Goal: Task Accomplishment & Management: Use online tool/utility

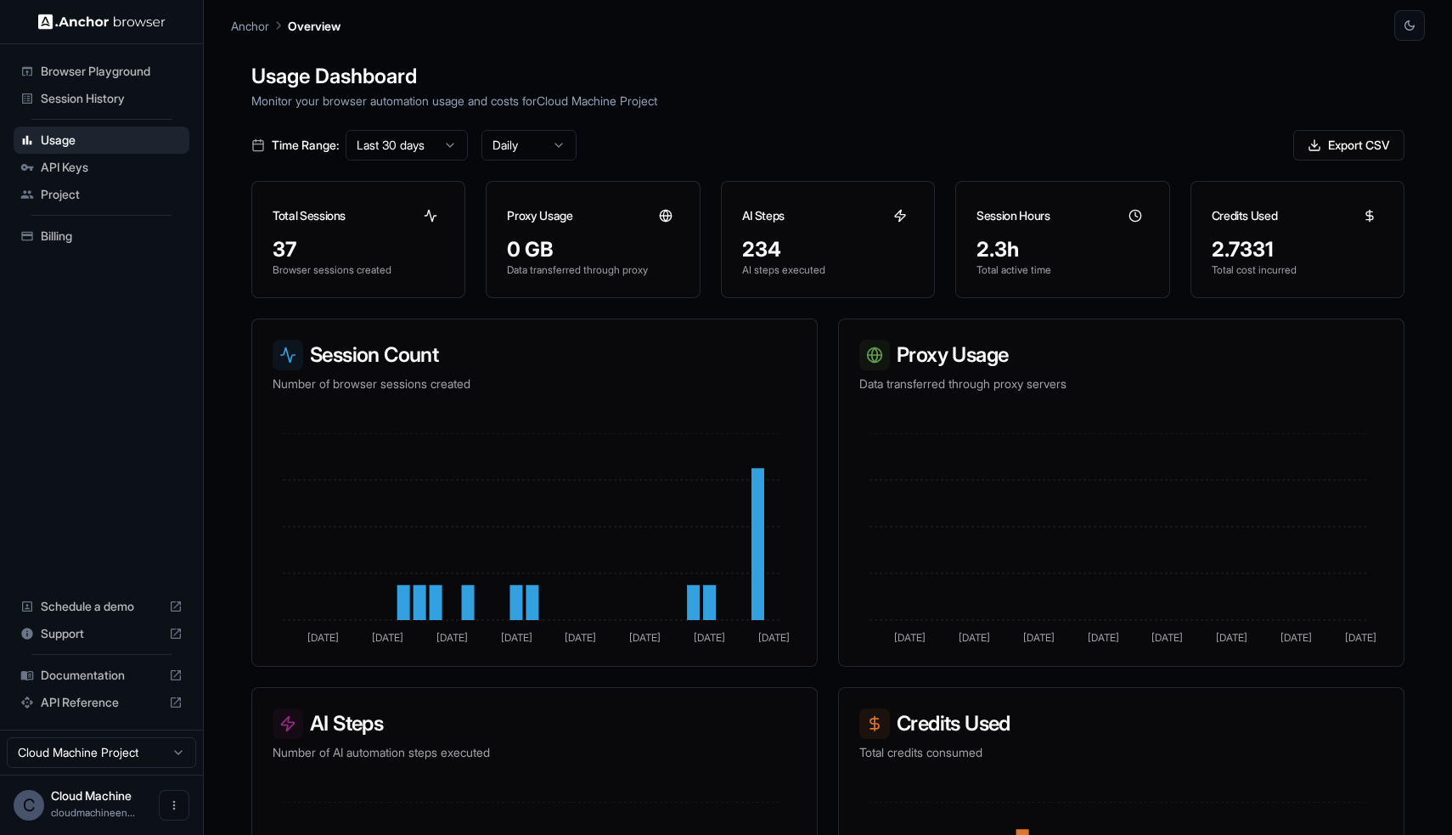
scroll to position [200, 0]
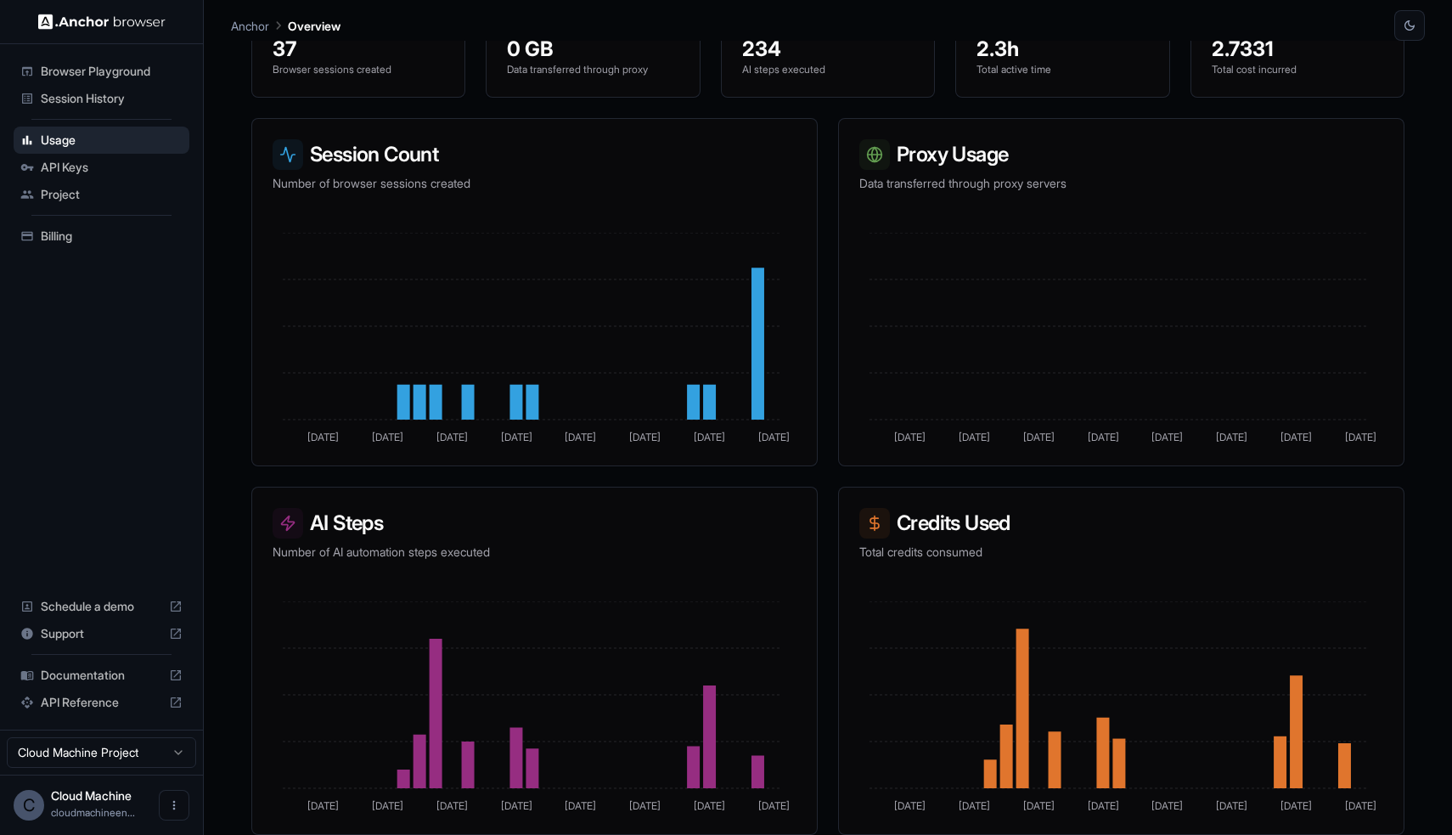
click at [122, 99] on span "Session History" at bounding box center [112, 98] width 142 height 17
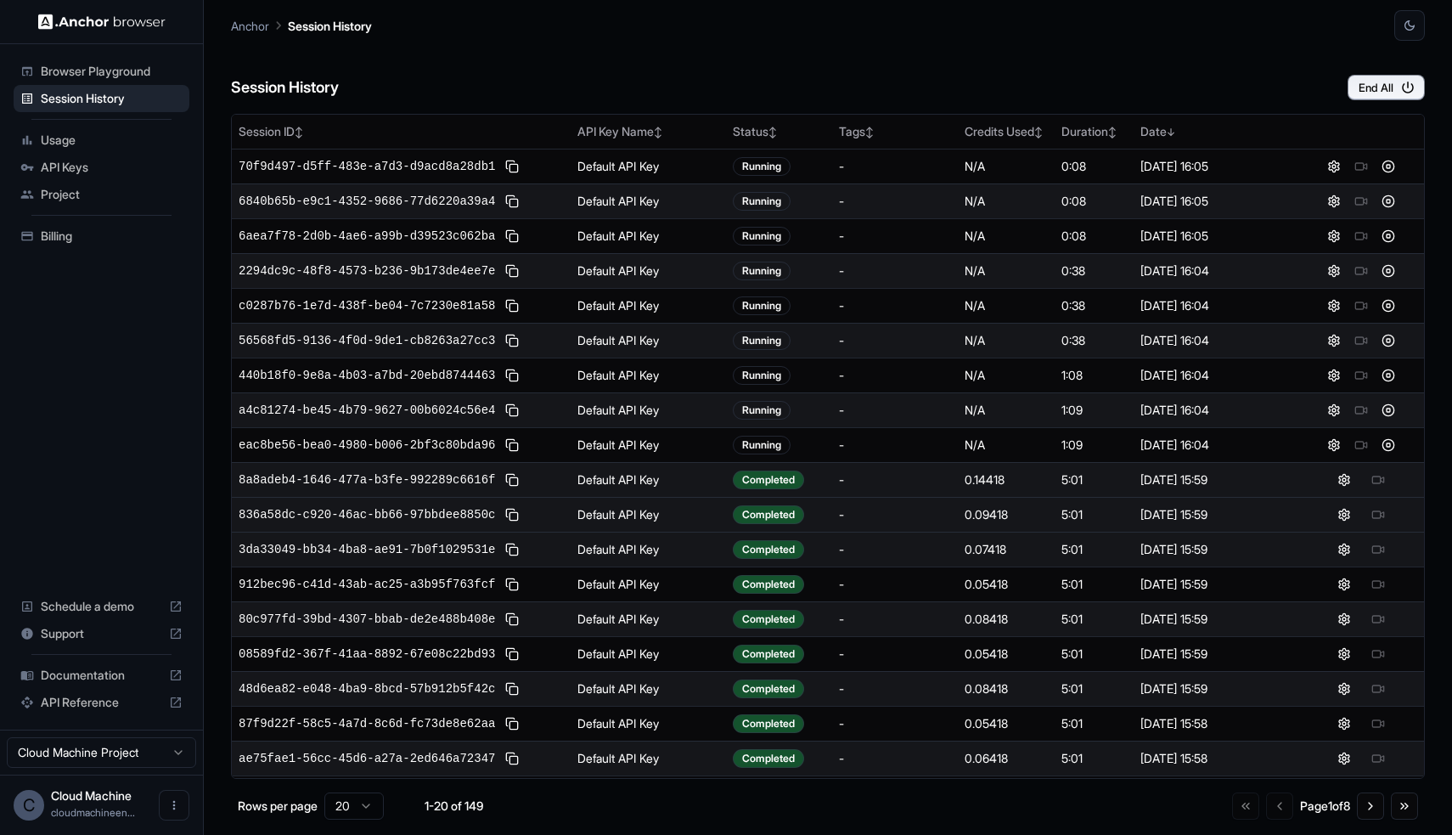
scroll to position [66, 0]
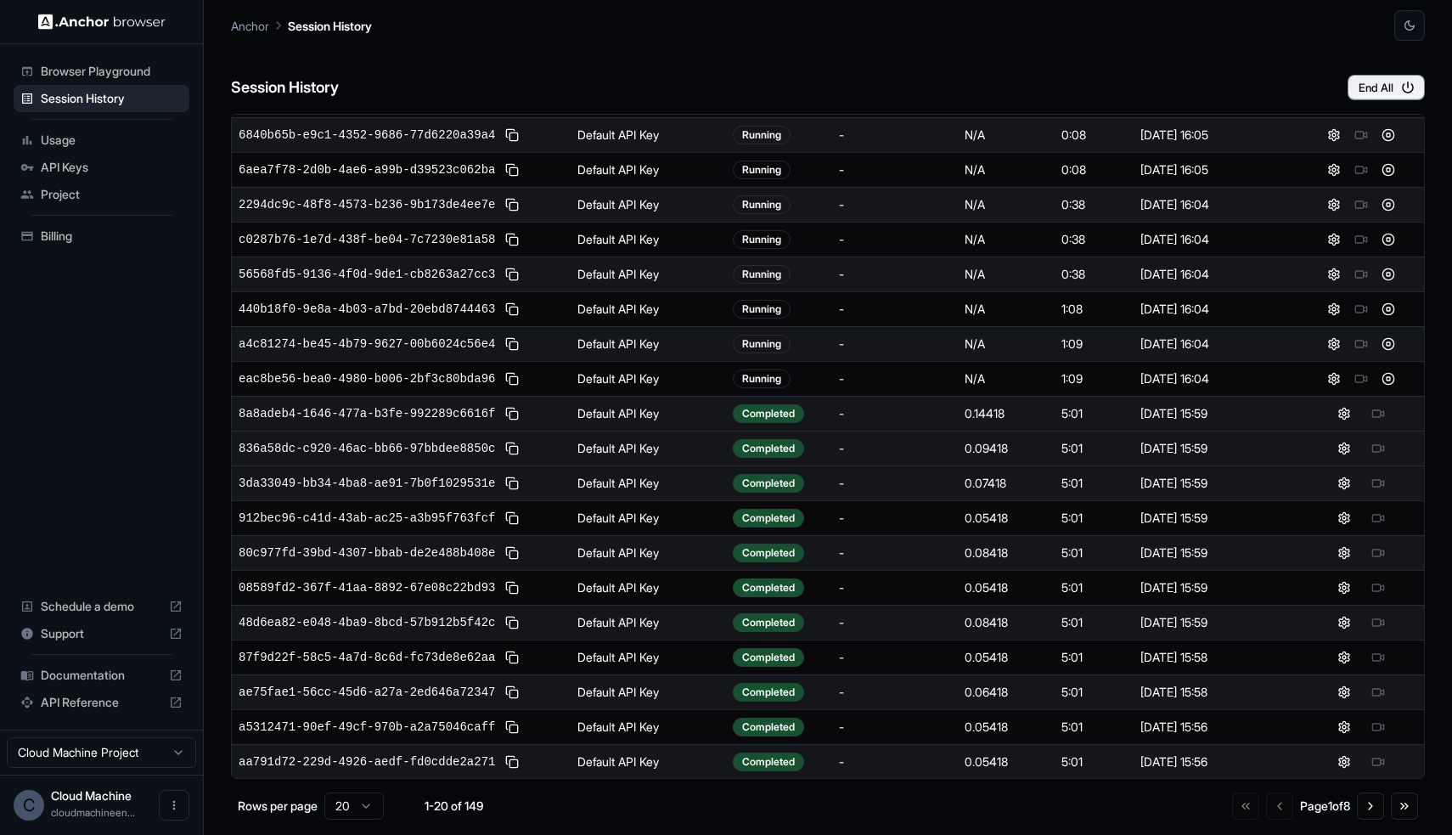
click at [710, 457] on td "Default API Key" at bounding box center [648, 448] width 155 height 35
click at [583, 445] on td "Default API Key" at bounding box center [648, 448] width 155 height 35
click at [410, 438] on div "836a58dc-c920-46ac-bb66-97bbdee8850c" at bounding box center [401, 448] width 325 height 20
click at [469, 448] on span "836a58dc-c920-46ac-bb66-97bbdee8850c" at bounding box center [367, 448] width 257 height 17
click at [1363, 803] on button "Go to next page" at bounding box center [1370, 805] width 27 height 27
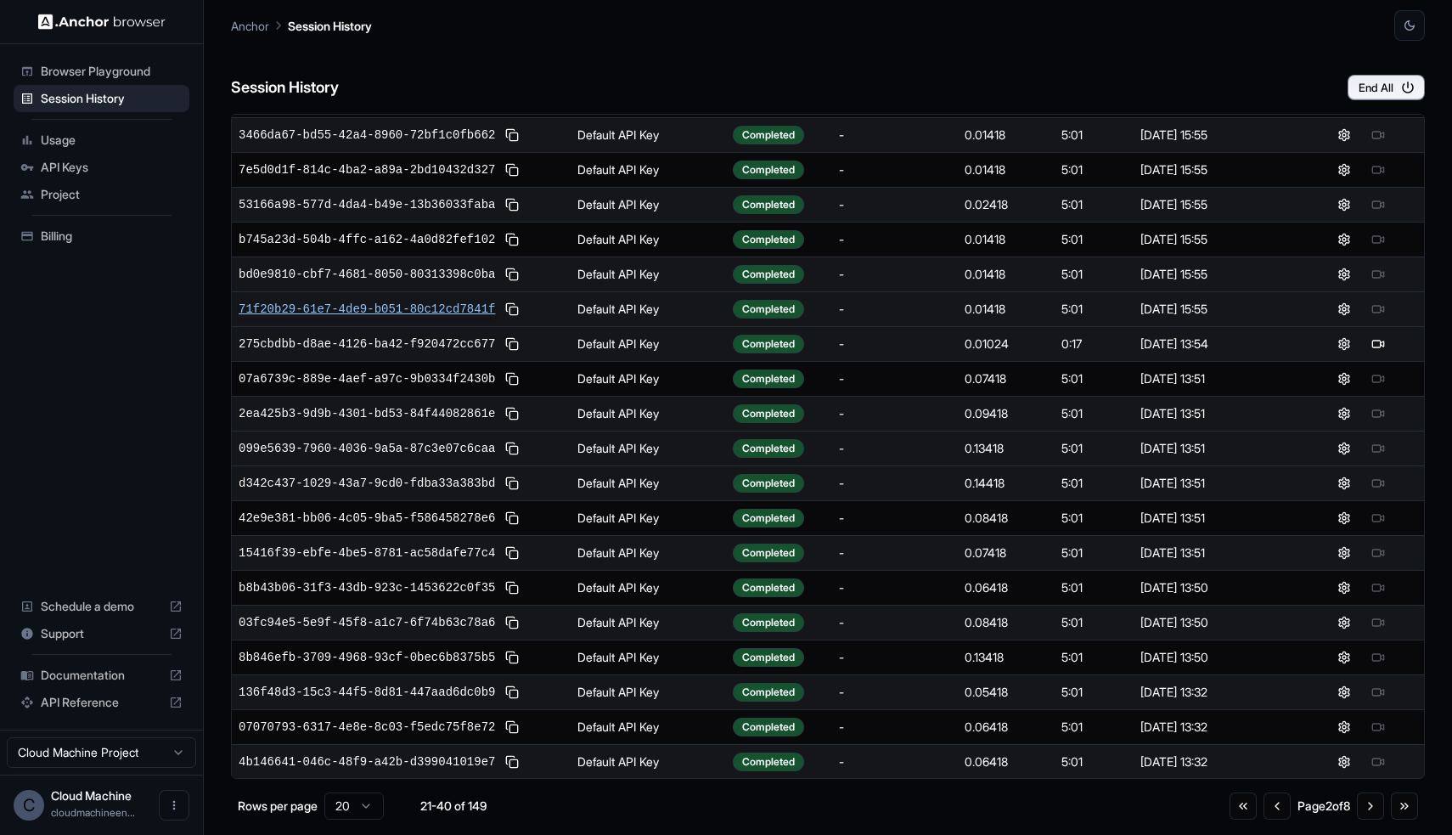
click at [454, 307] on span "71f20b29-61e7-4de9-b051-80c12cd7841f" at bounding box center [367, 309] width 257 height 17
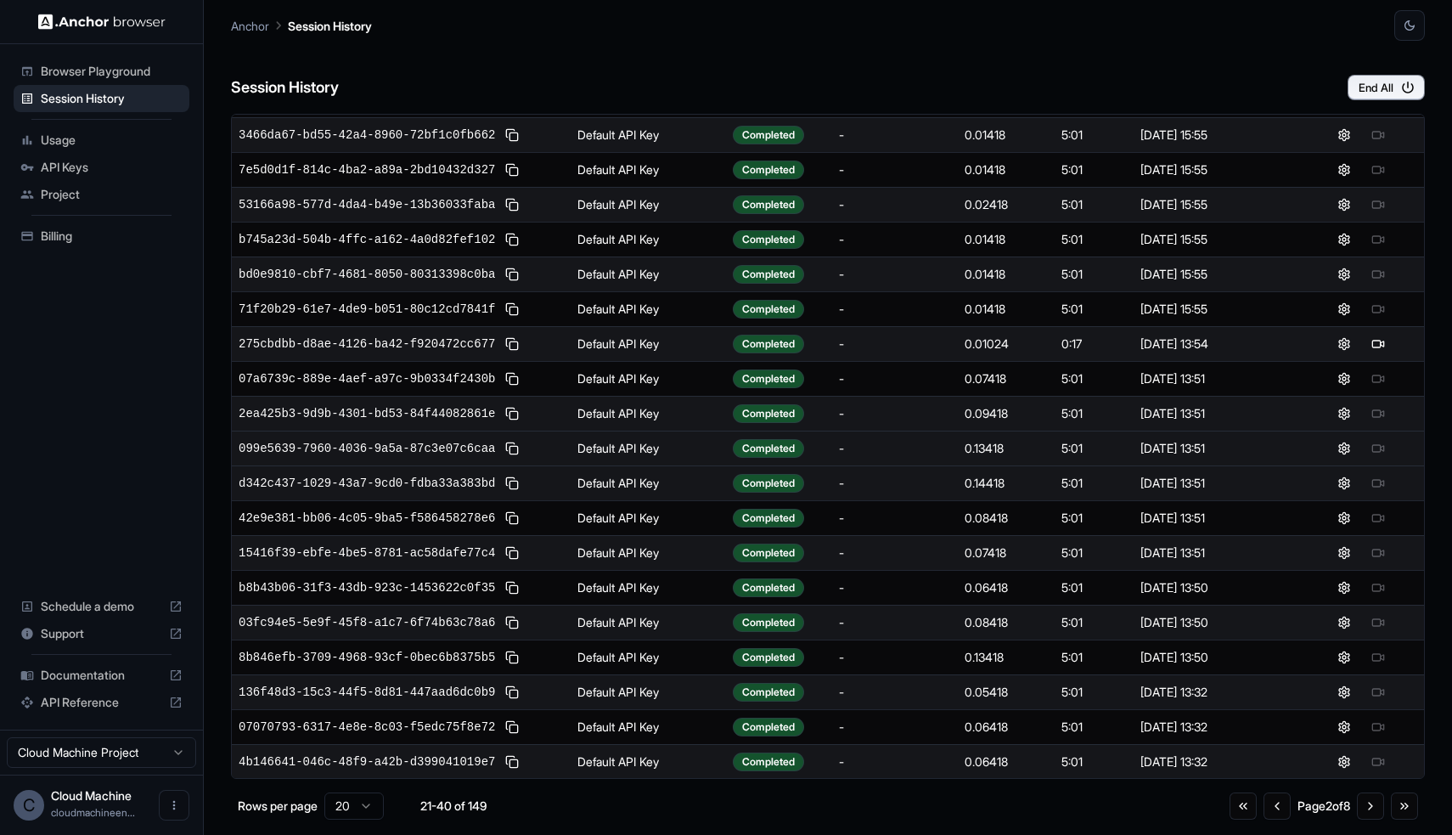
click at [96, 73] on span "Browser Playground" at bounding box center [112, 71] width 142 height 17
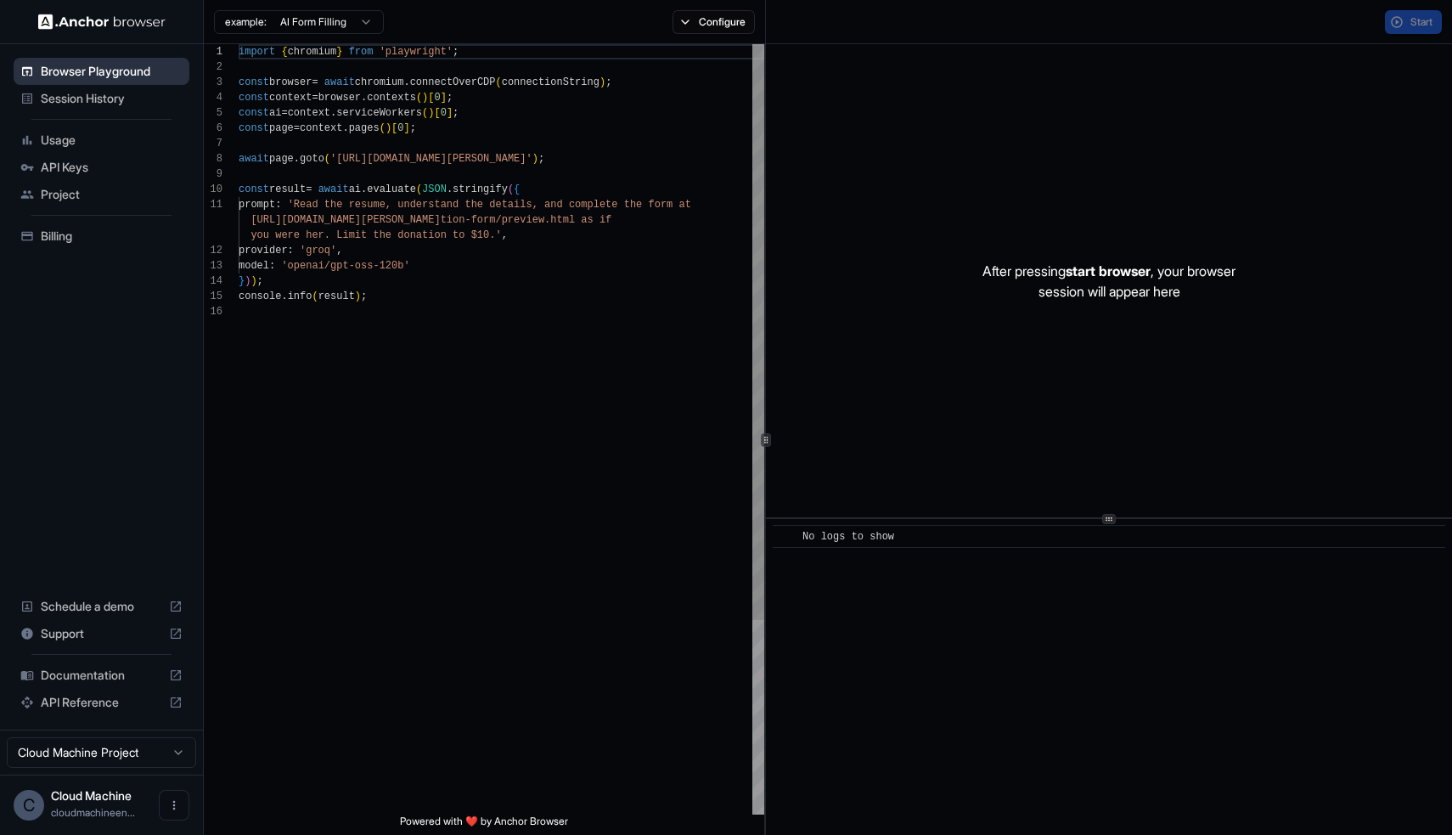
scroll to position [153, 0]
click at [542, 293] on div "import { chromium } from 'playwright' ; const browser = await chromium . connec…" at bounding box center [502, 559] width 526 height 1030
type textarea "**********"
click at [692, 25] on button "Configure" at bounding box center [714, 22] width 82 height 24
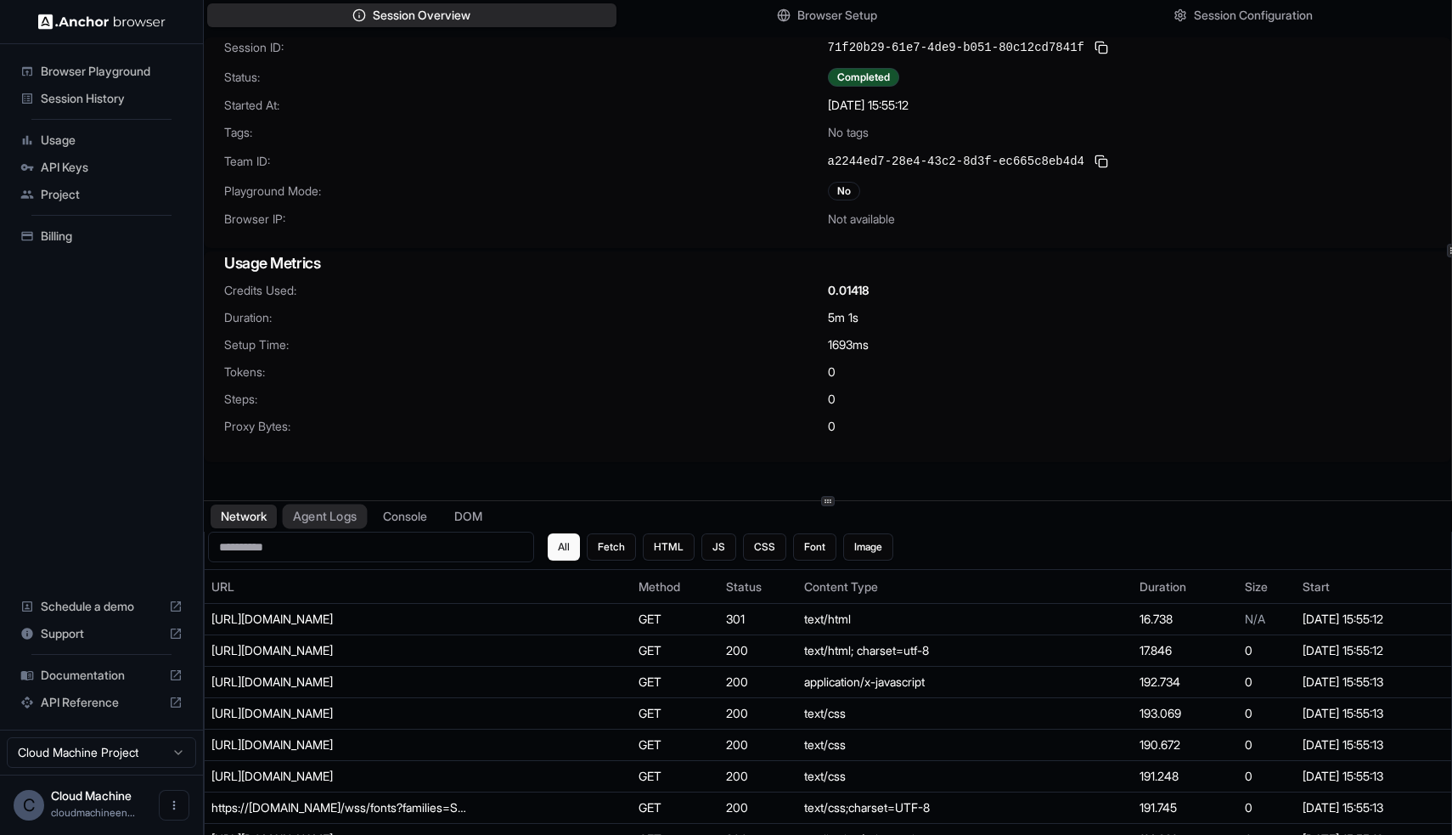
click at [321, 512] on button "Agent Logs" at bounding box center [325, 517] width 85 height 25
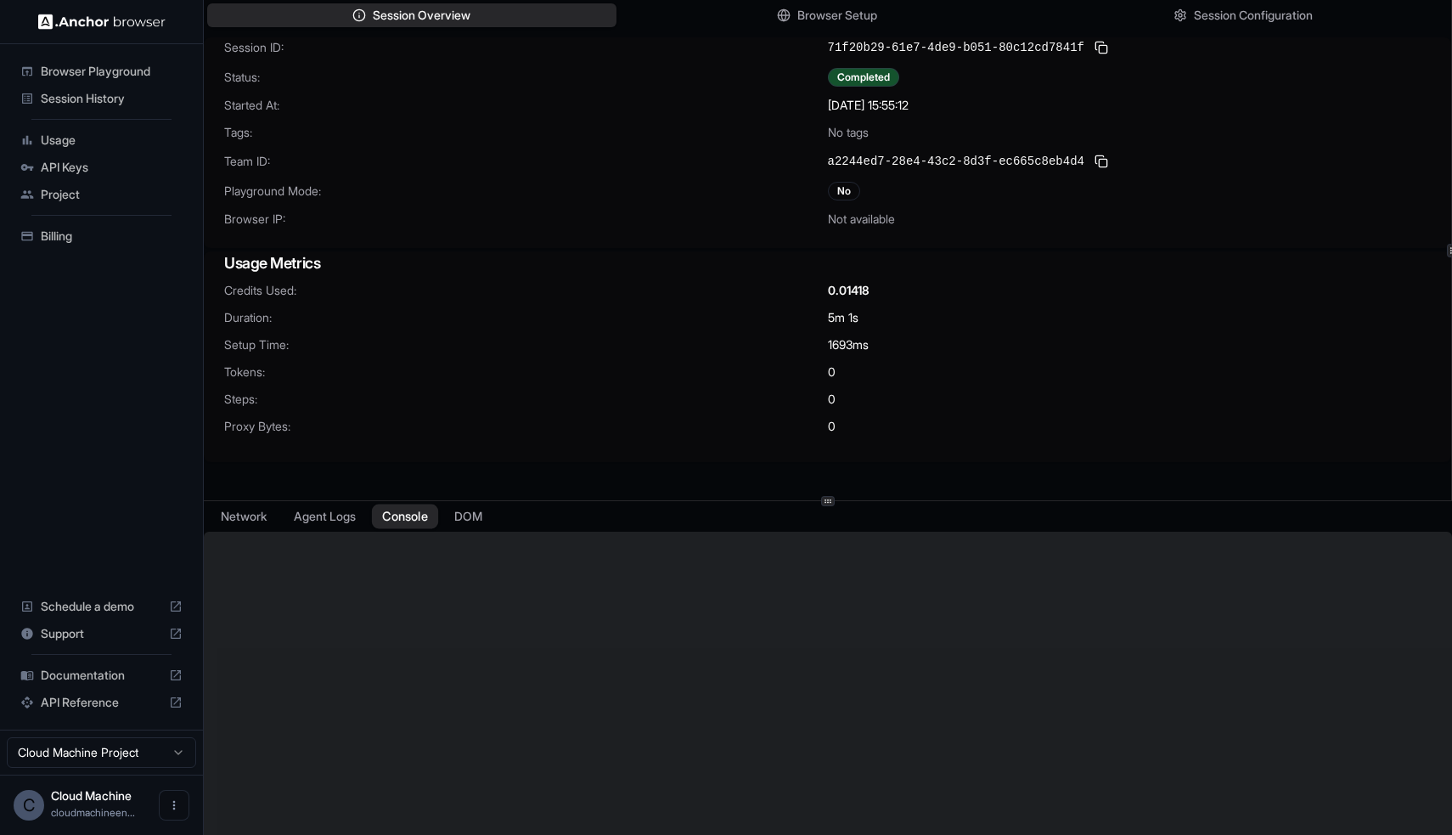
click at [408, 521] on button "Console" at bounding box center [405, 517] width 66 height 25
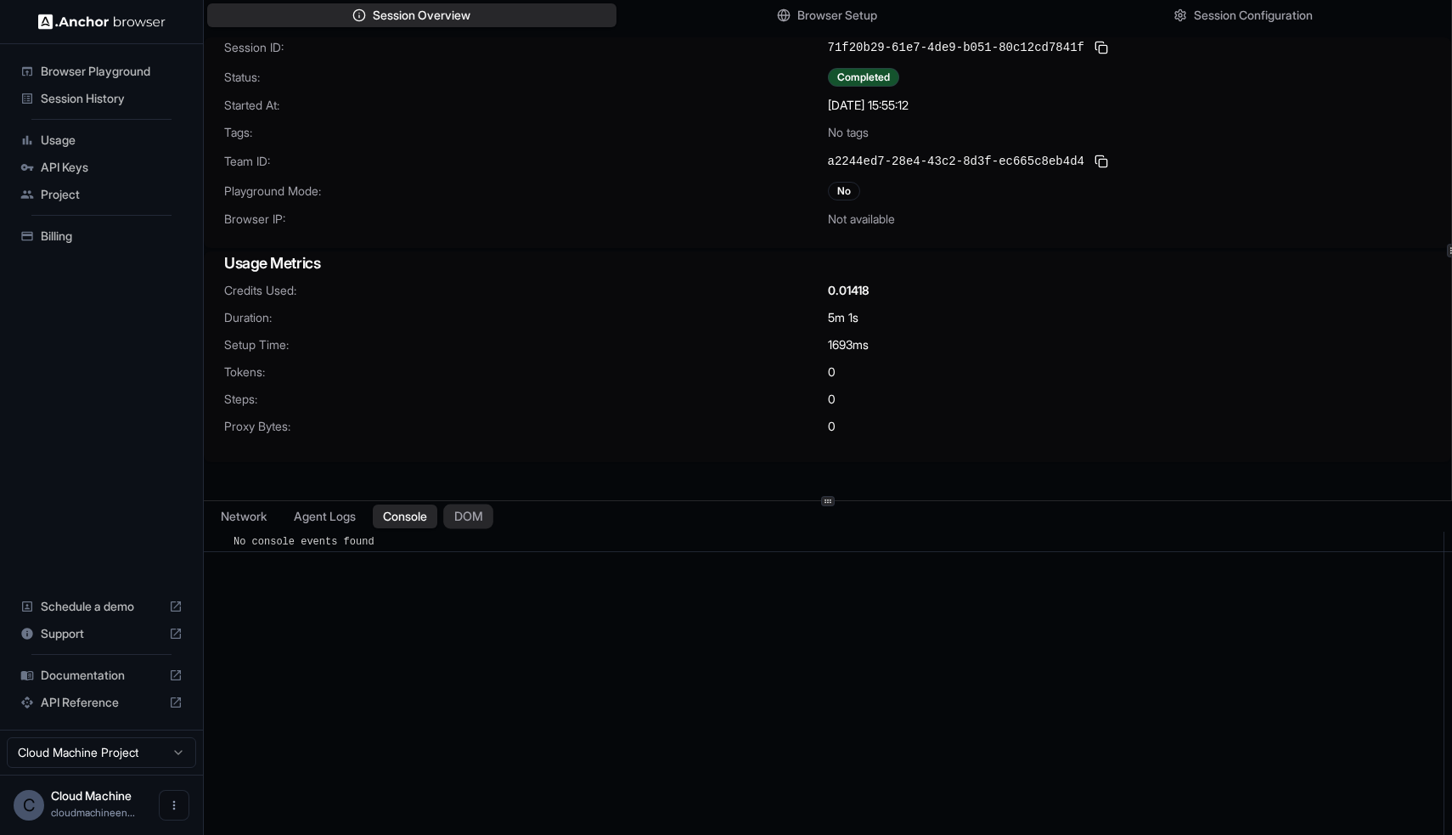
click at [463, 522] on button "DOM" at bounding box center [468, 517] width 50 height 25
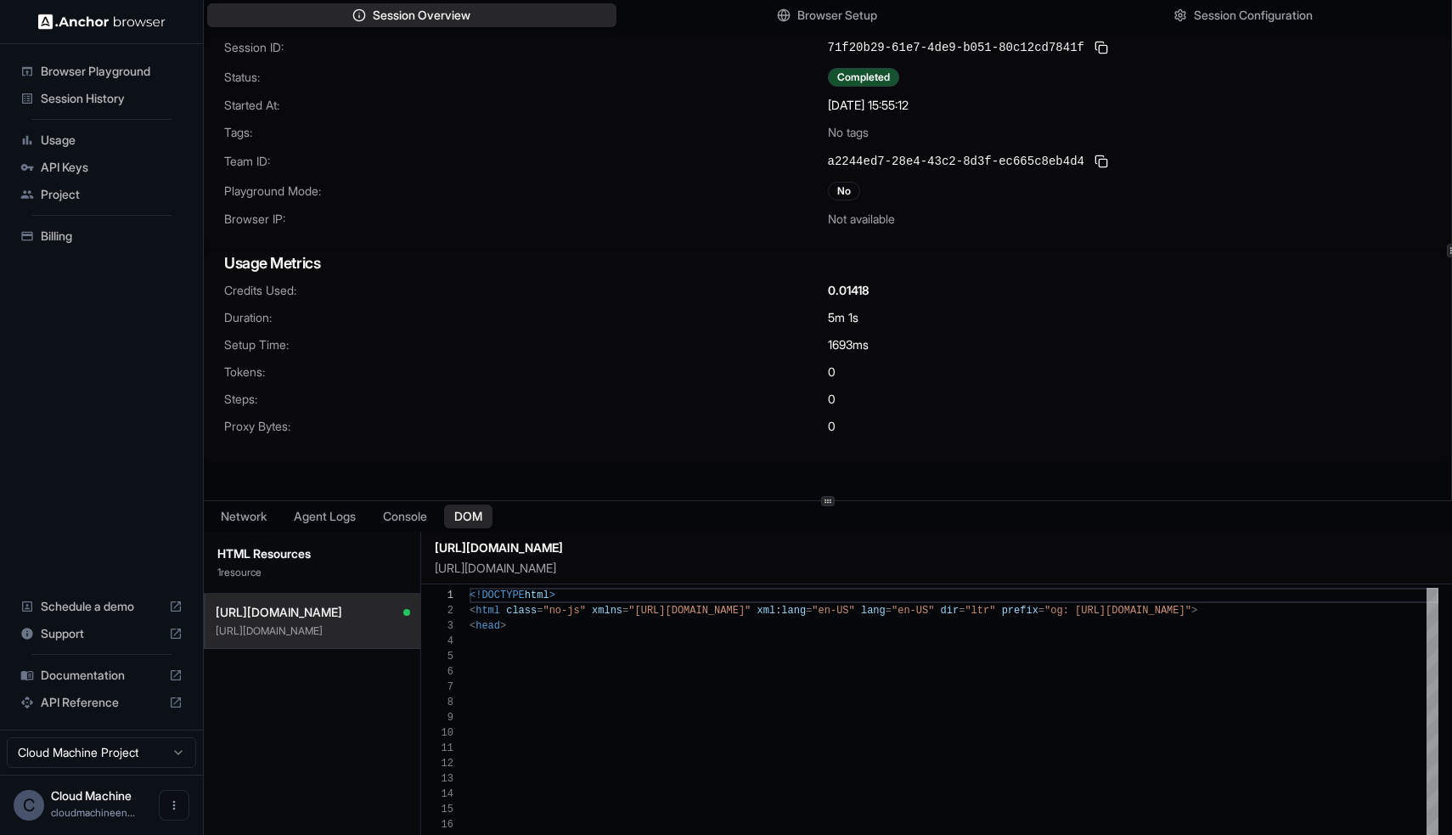
click at [111, 97] on span "Session History" at bounding box center [112, 98] width 142 height 17
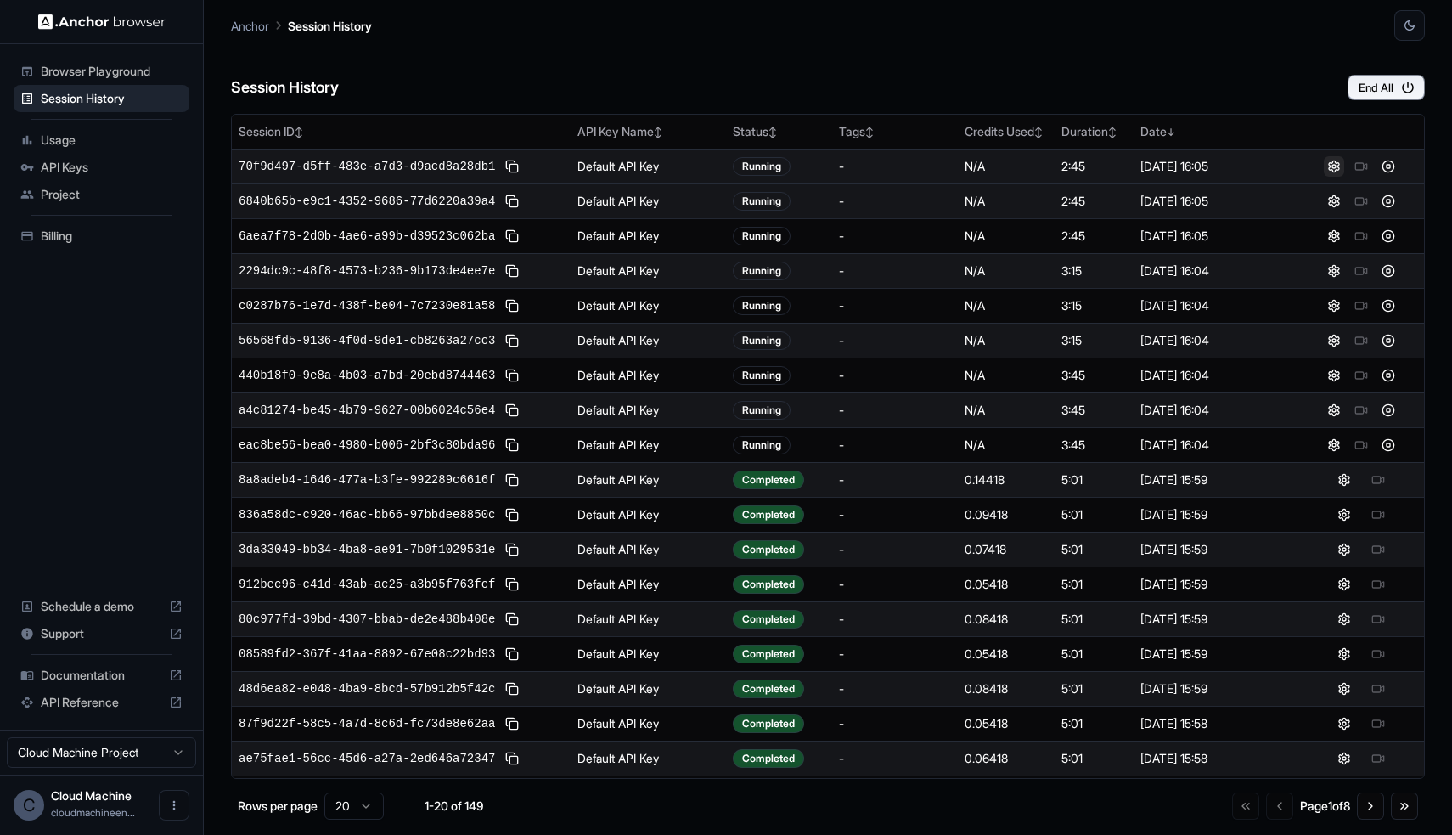
click at [1325, 165] on button at bounding box center [1334, 166] width 20 height 20
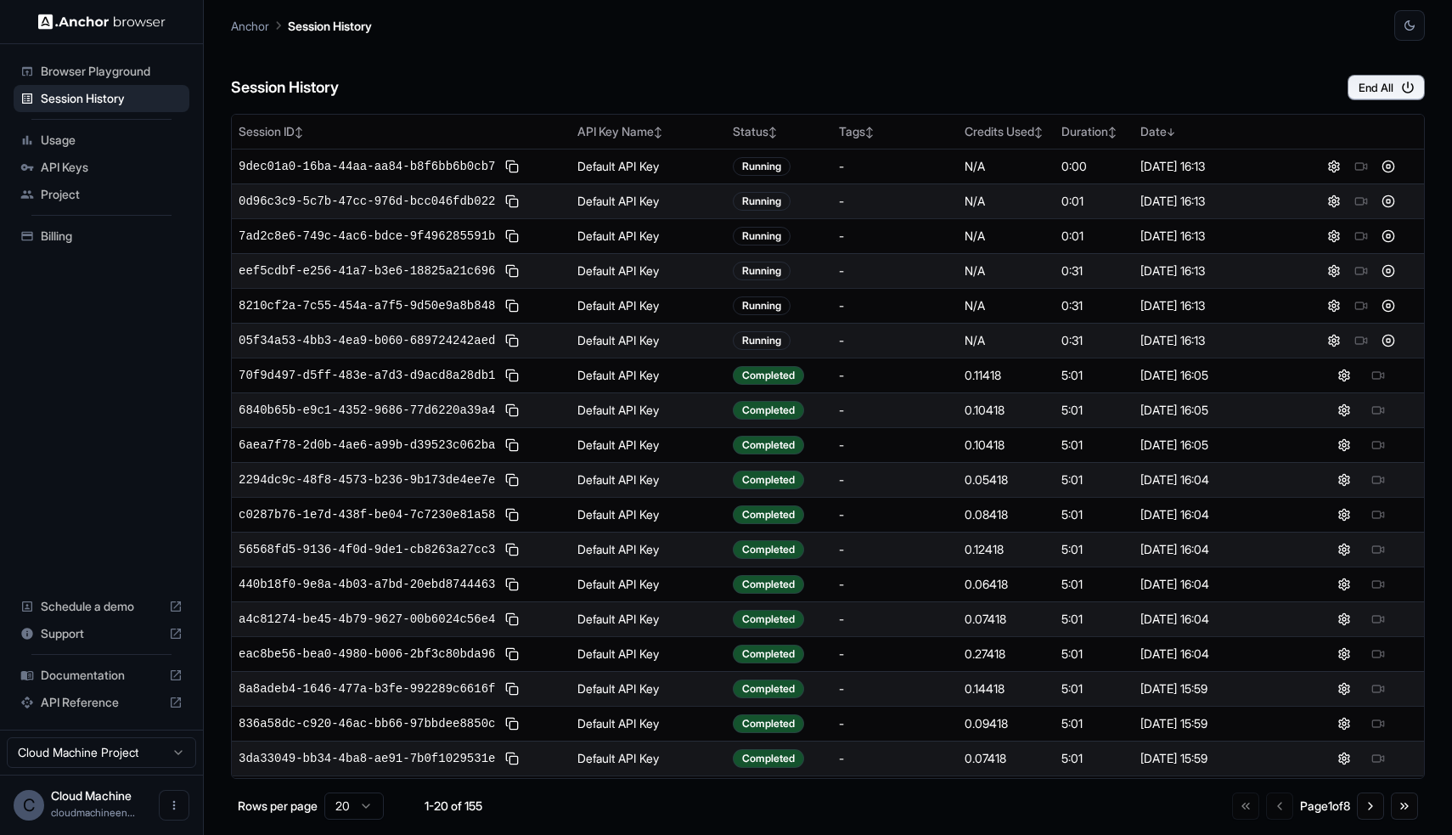
click at [97, 702] on span "API Reference" at bounding box center [101, 702] width 121 height 17
click at [110, 668] on div "Documentation" at bounding box center [102, 675] width 176 height 27
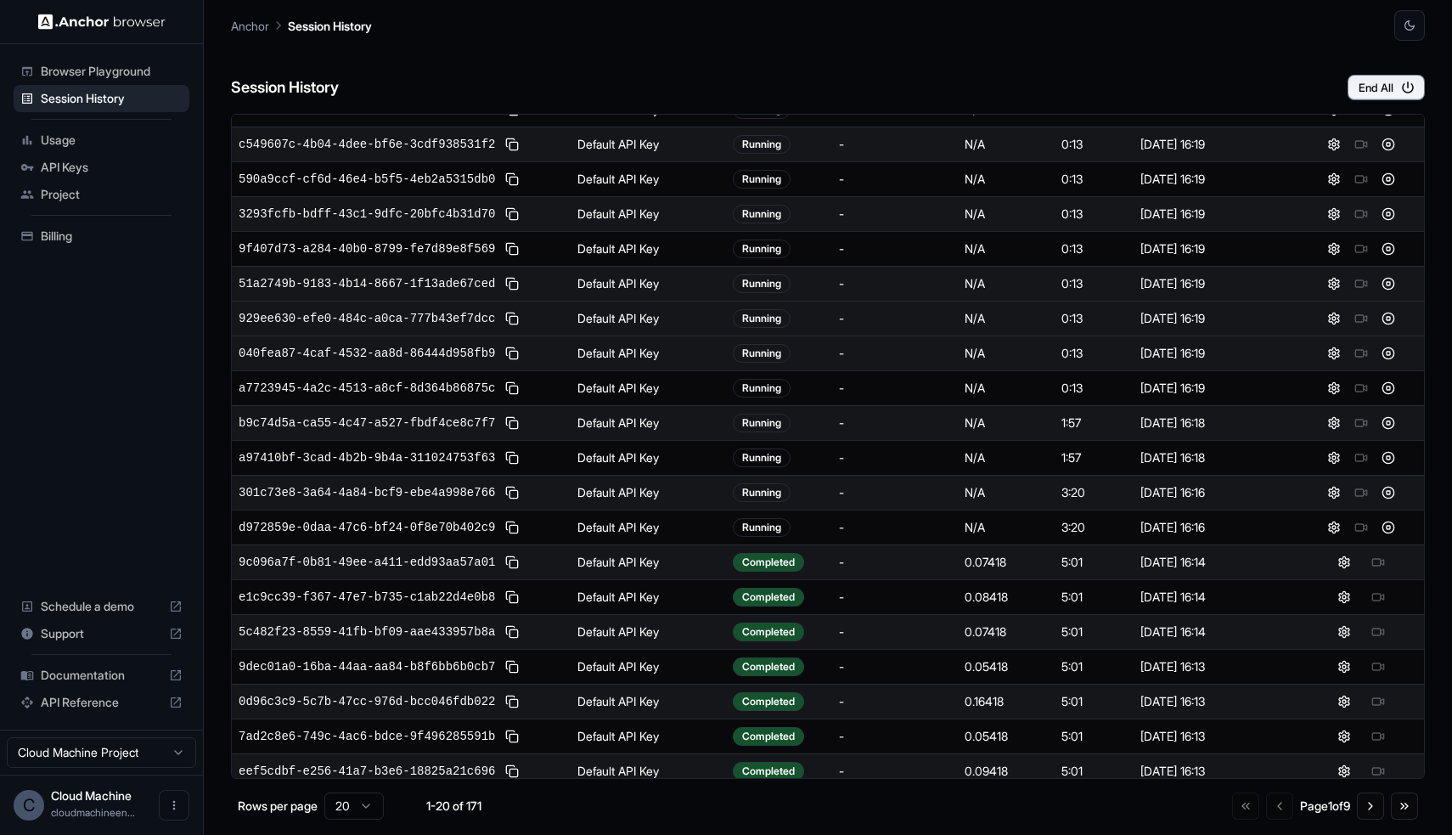
scroll to position [66, 0]
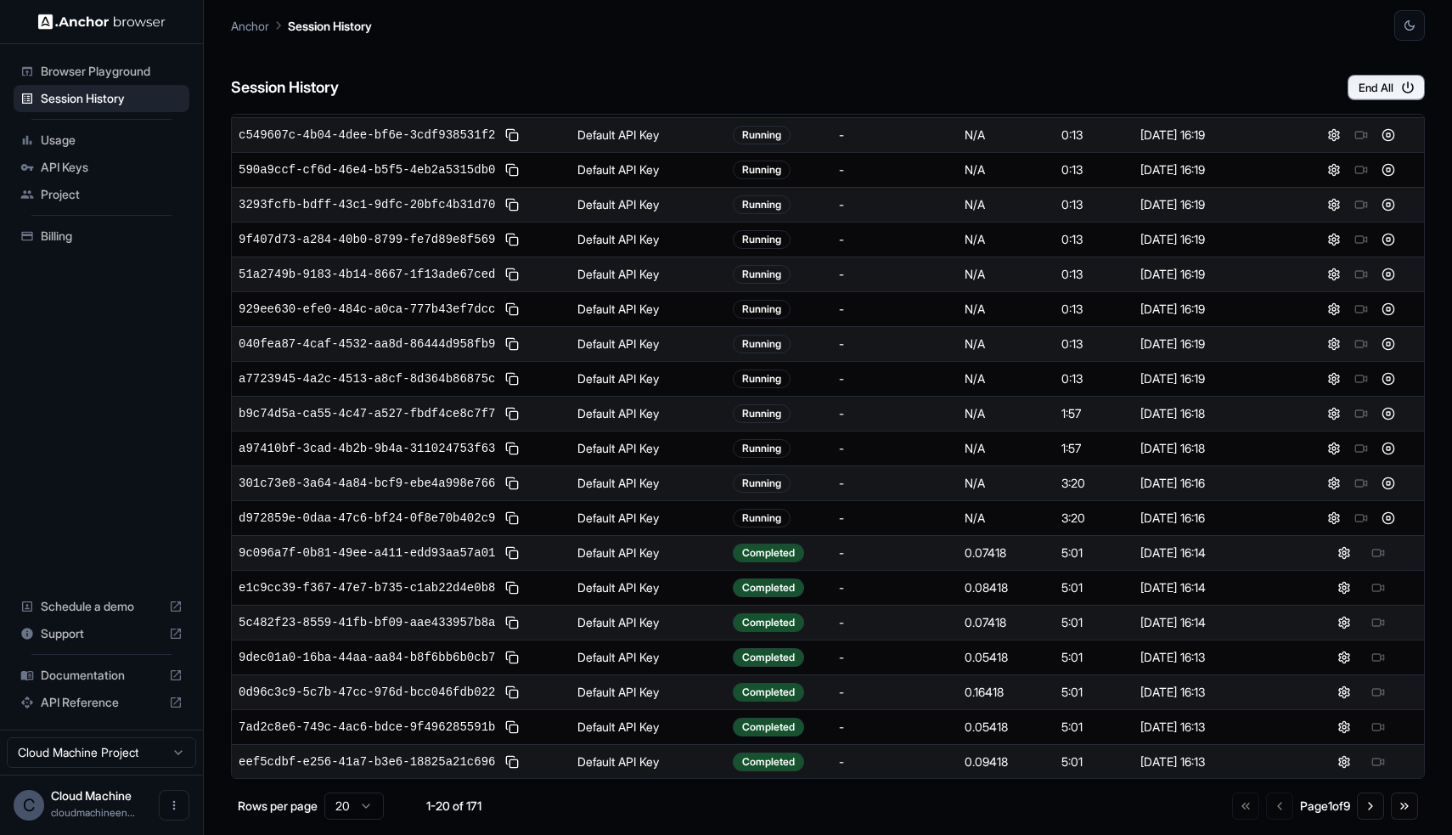
click at [112, 166] on span "API Keys" at bounding box center [112, 167] width 142 height 17
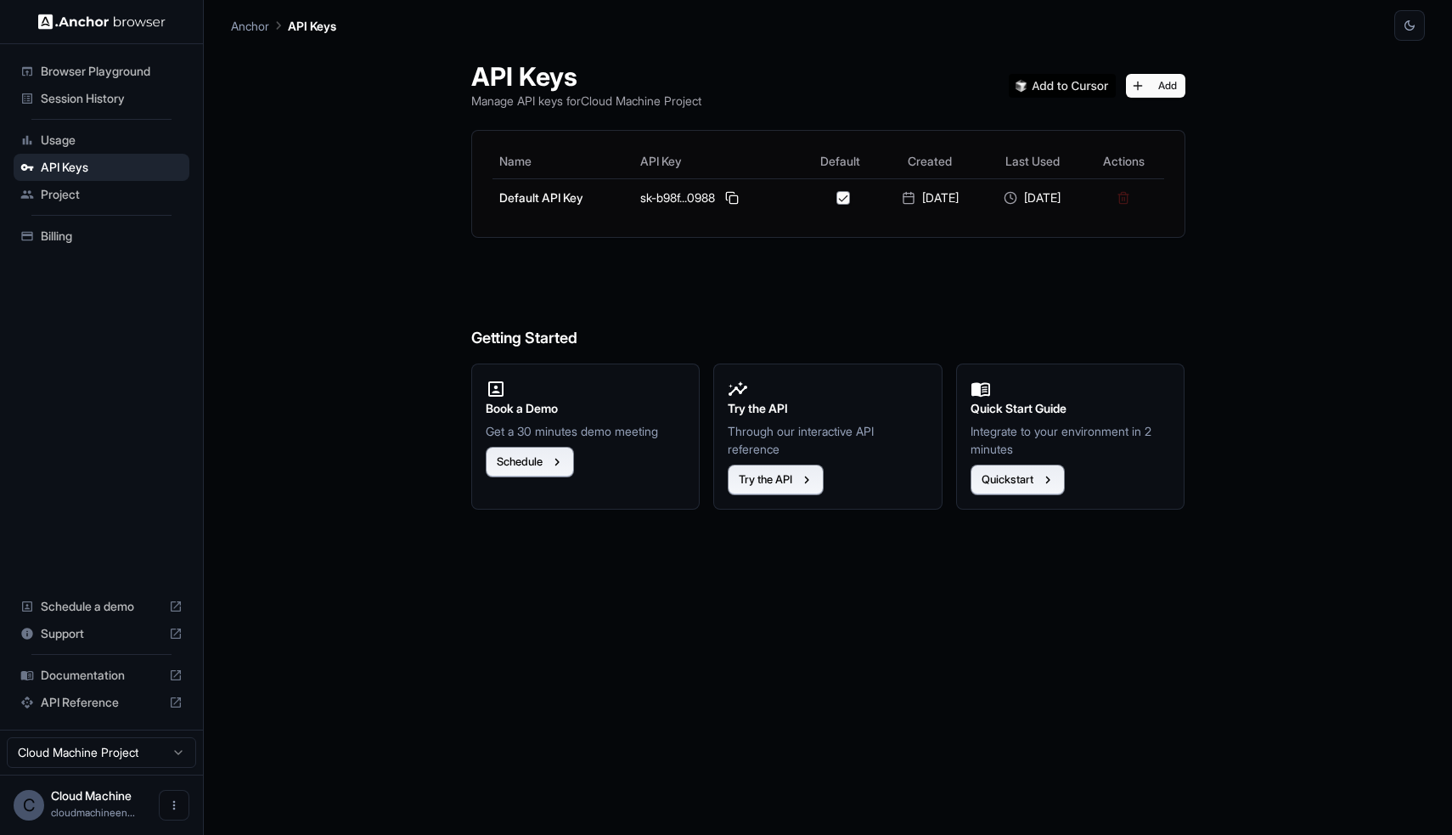
click at [105, 200] on span "Project" at bounding box center [112, 194] width 142 height 17
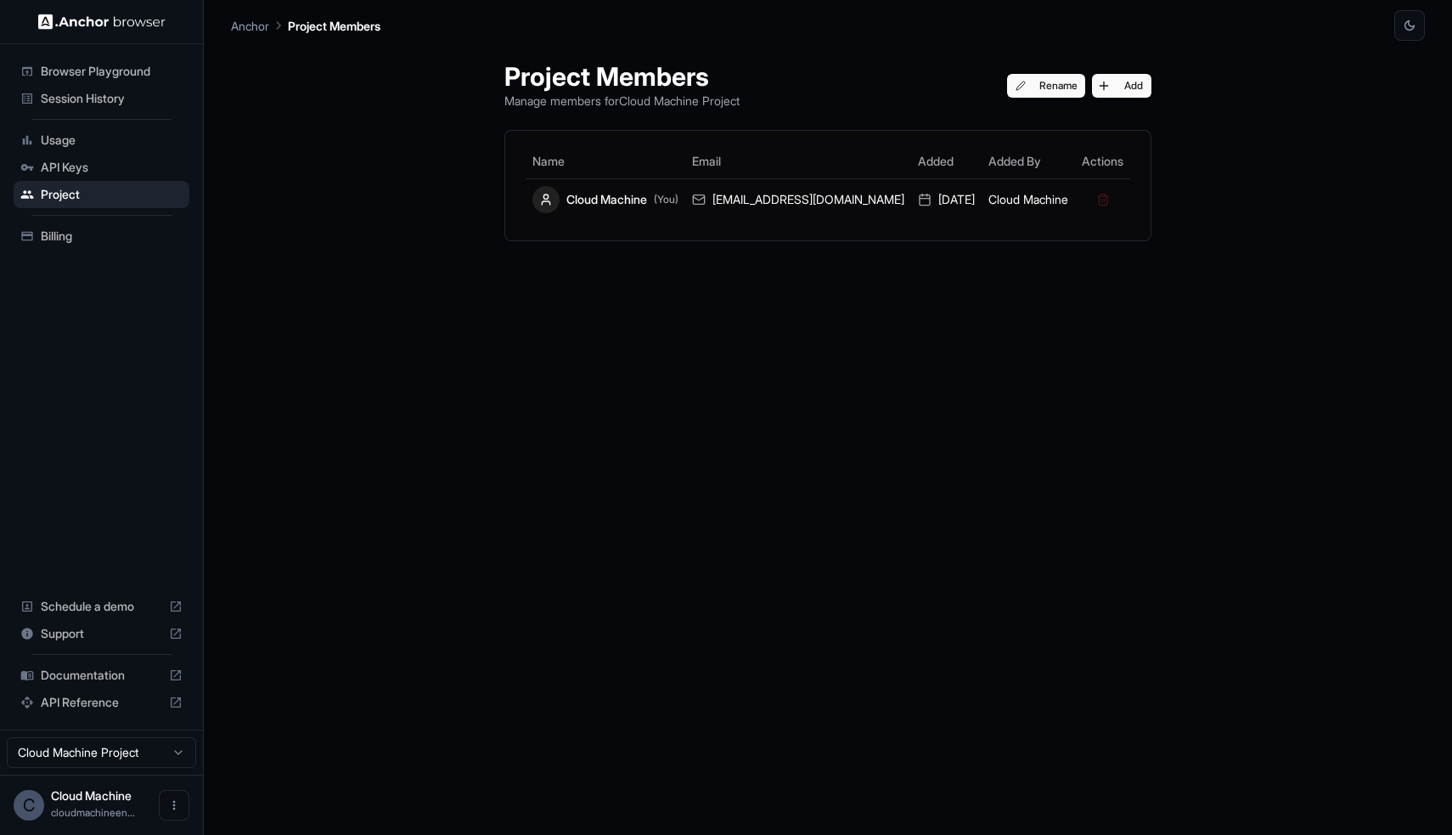
click at [96, 237] on span "Billing" at bounding box center [112, 236] width 142 height 17
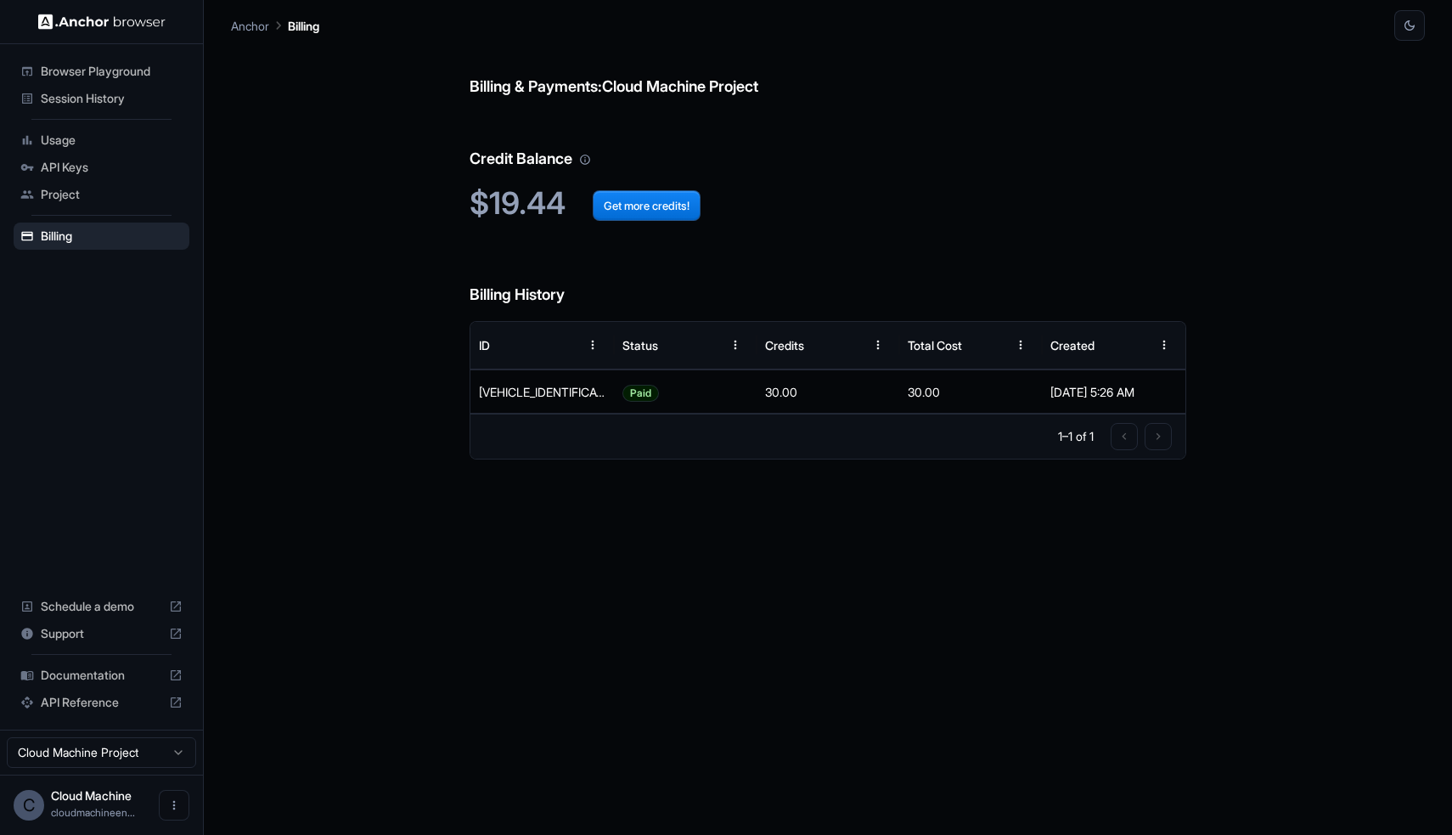
click at [99, 98] on span "Session History" at bounding box center [112, 98] width 142 height 17
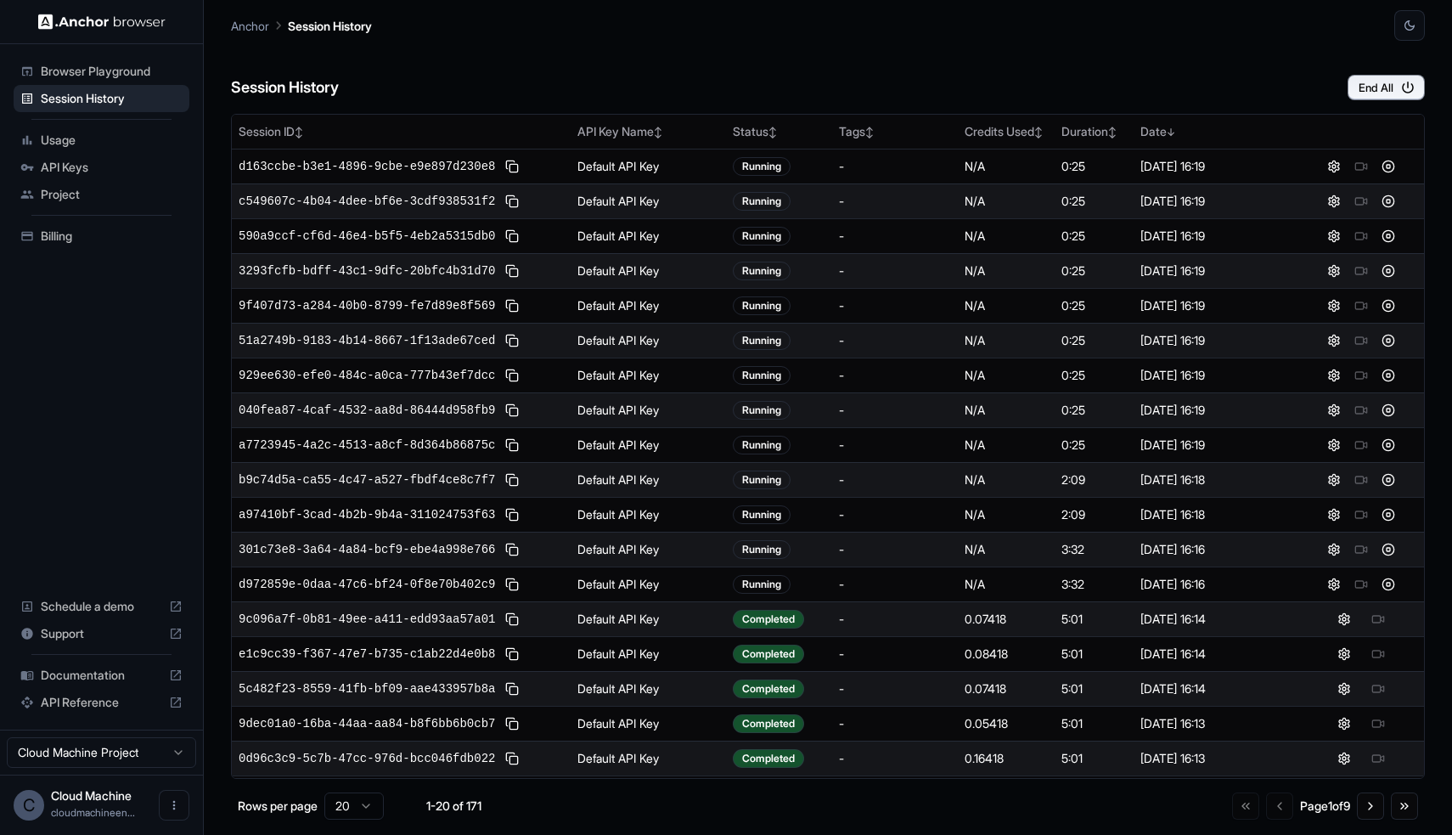
click at [118, 81] on div "Browser Playground" at bounding box center [102, 71] width 176 height 27
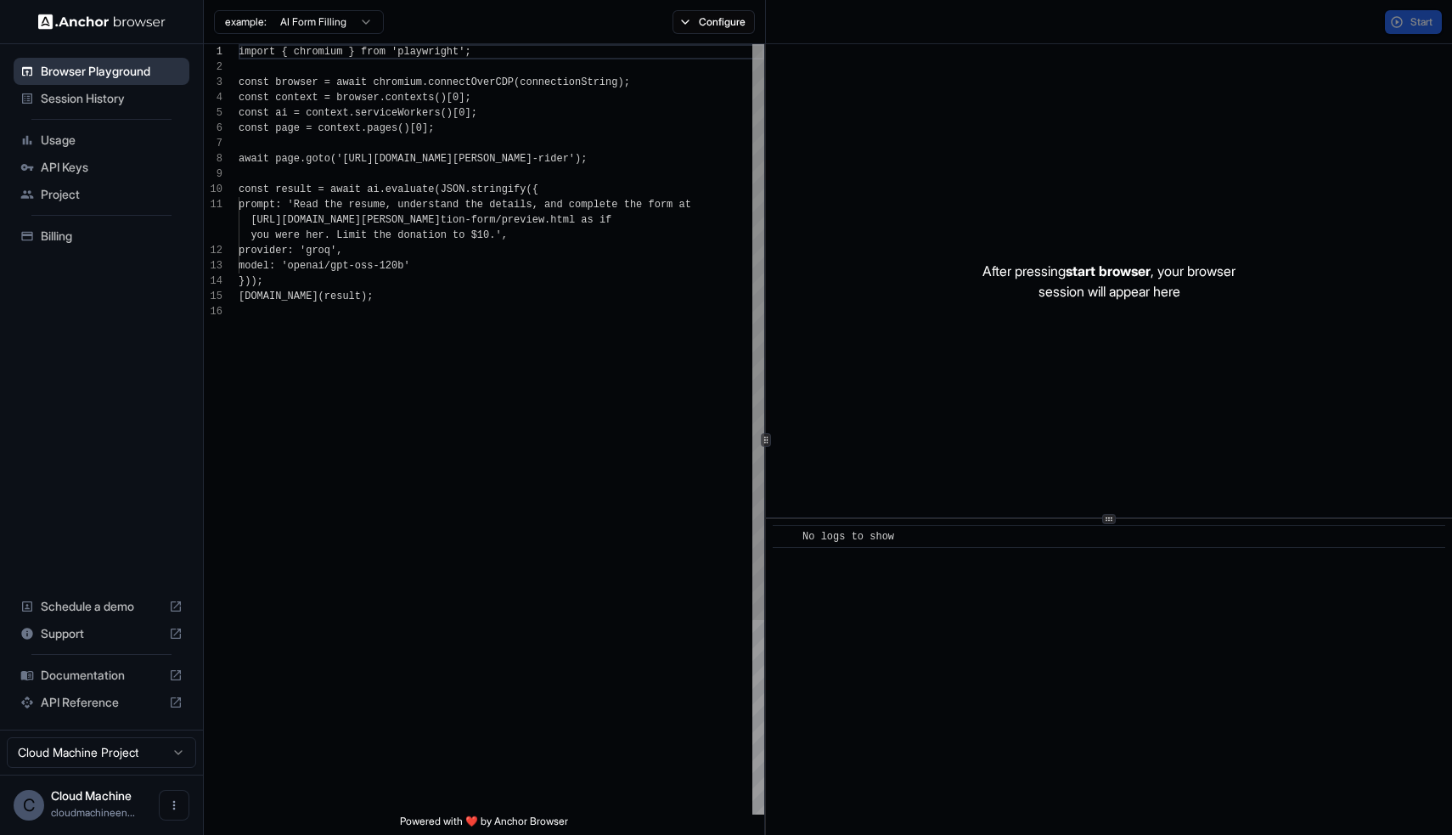
scroll to position [153, 0]
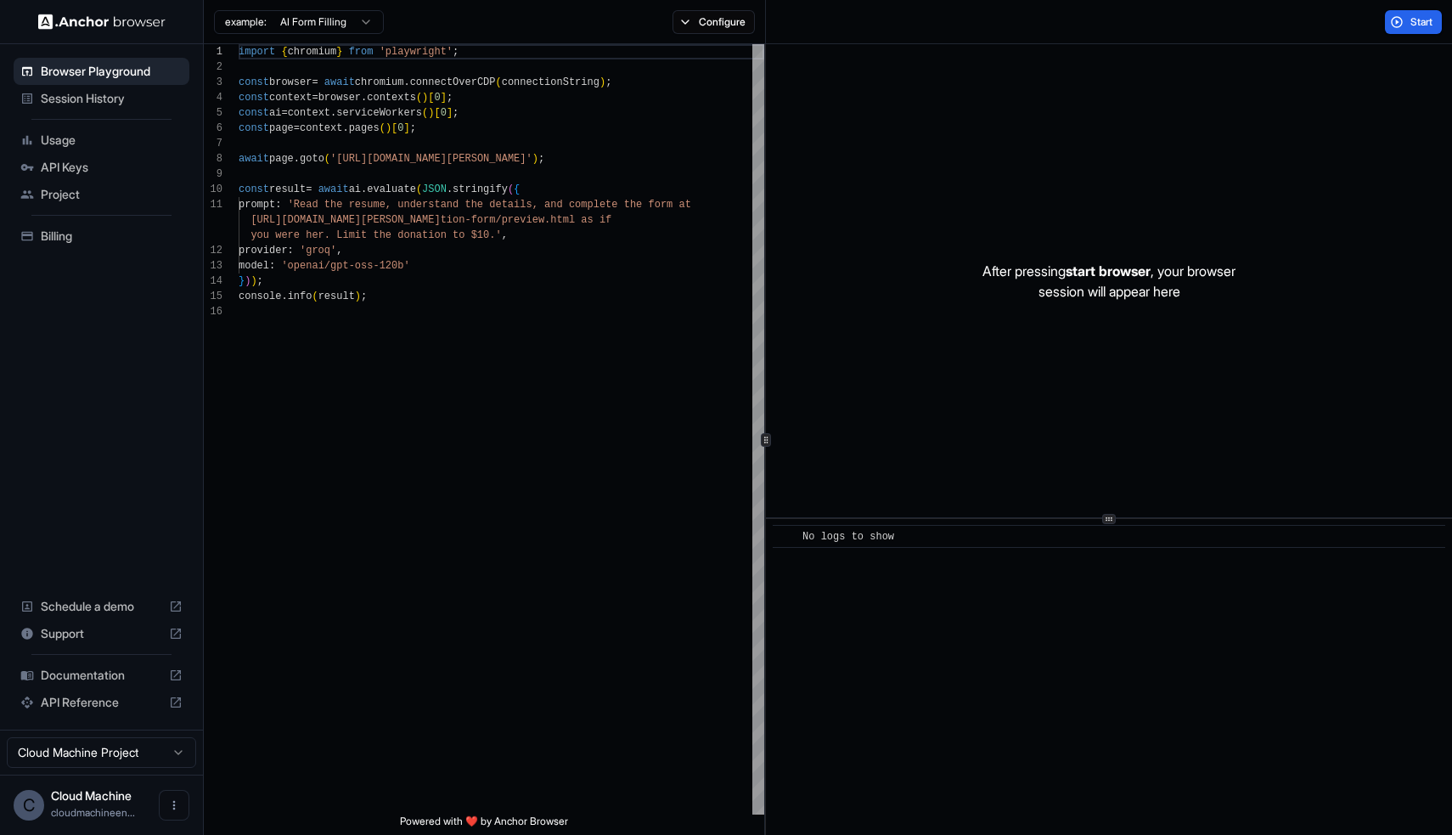
click at [341, 27] on html "Browser Playground Session History Usage API Keys Project Billing Schedule a de…" at bounding box center [726, 417] width 1452 height 835
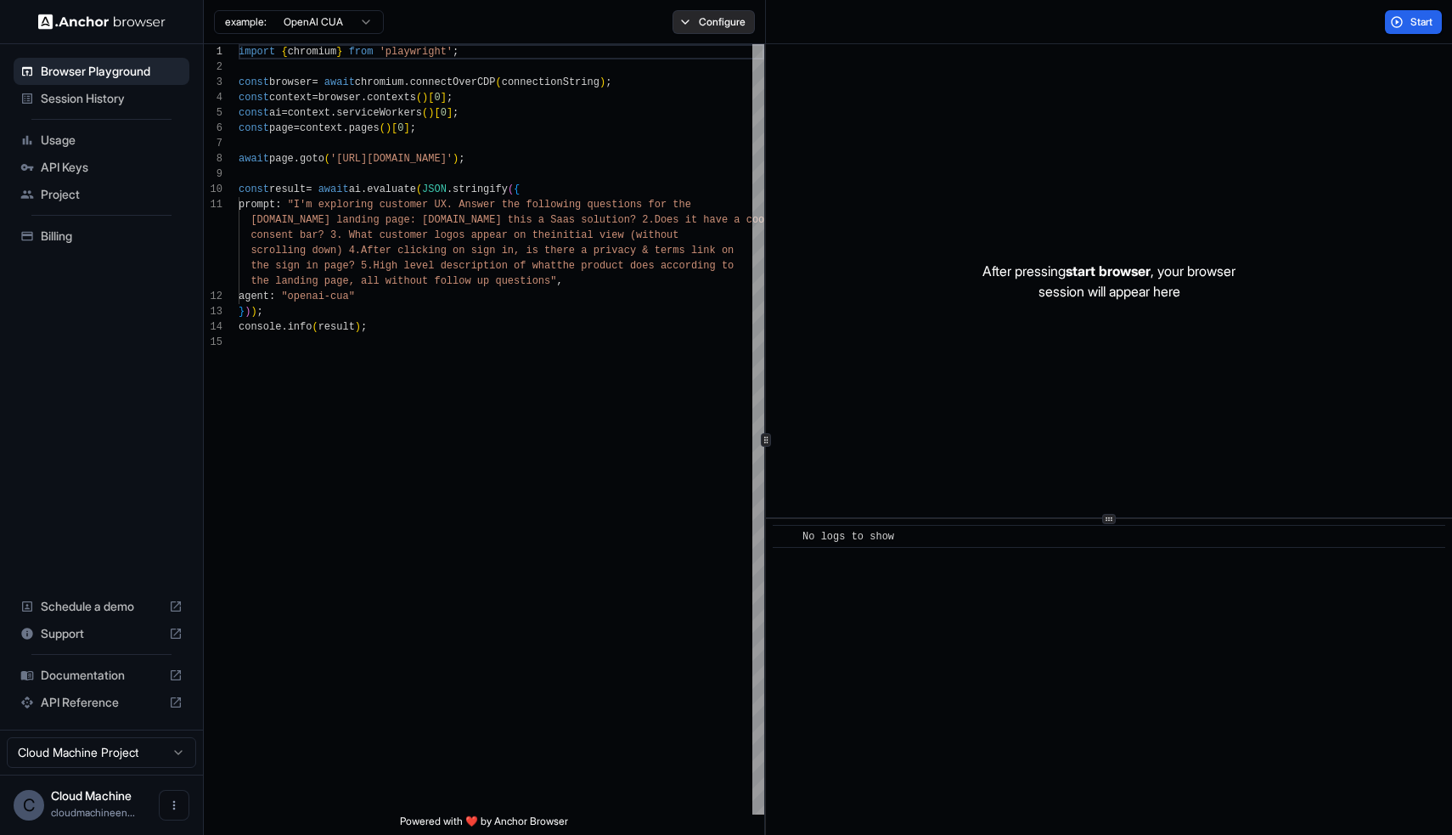
click at [688, 31] on button "Configure" at bounding box center [714, 22] width 82 height 24
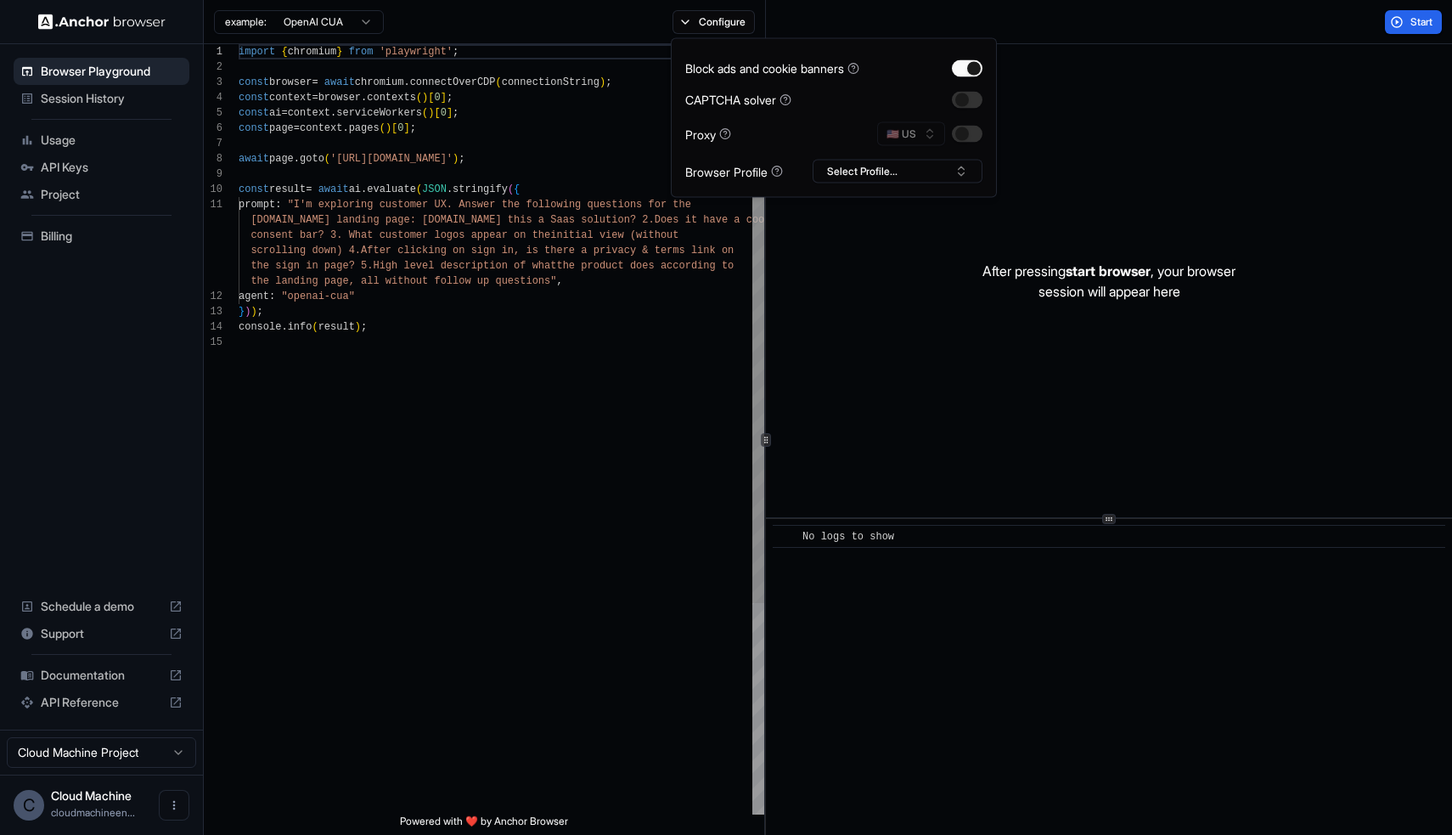
click at [391, 339] on div "import { chromium } from 'playwright' ; const browser = await chromium . connec…" at bounding box center [502, 574] width 526 height 1061
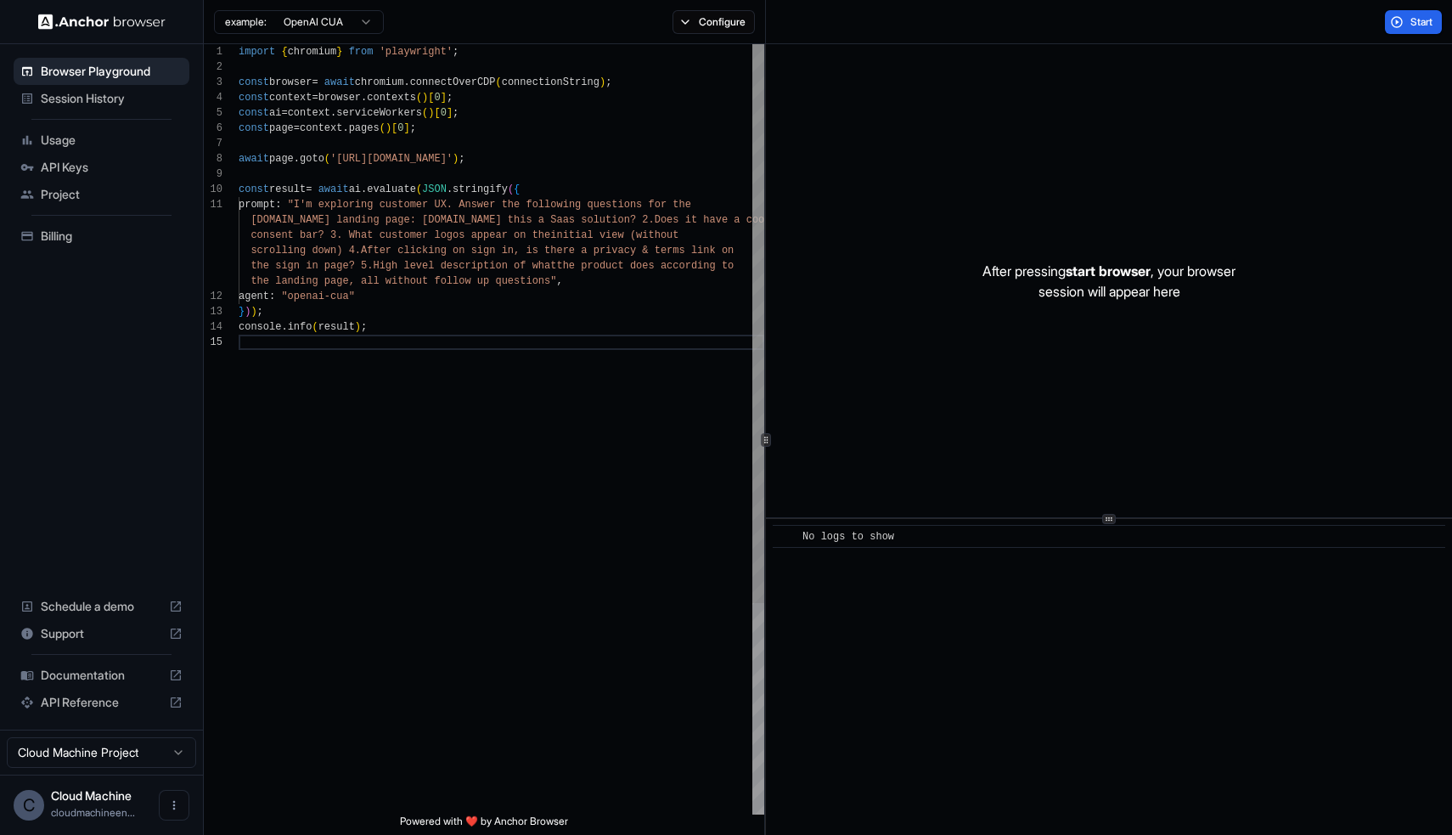
click at [431, 180] on div "import { chromium } from 'playwright' ; const browser = await chromium . connec…" at bounding box center [502, 574] width 526 height 1061
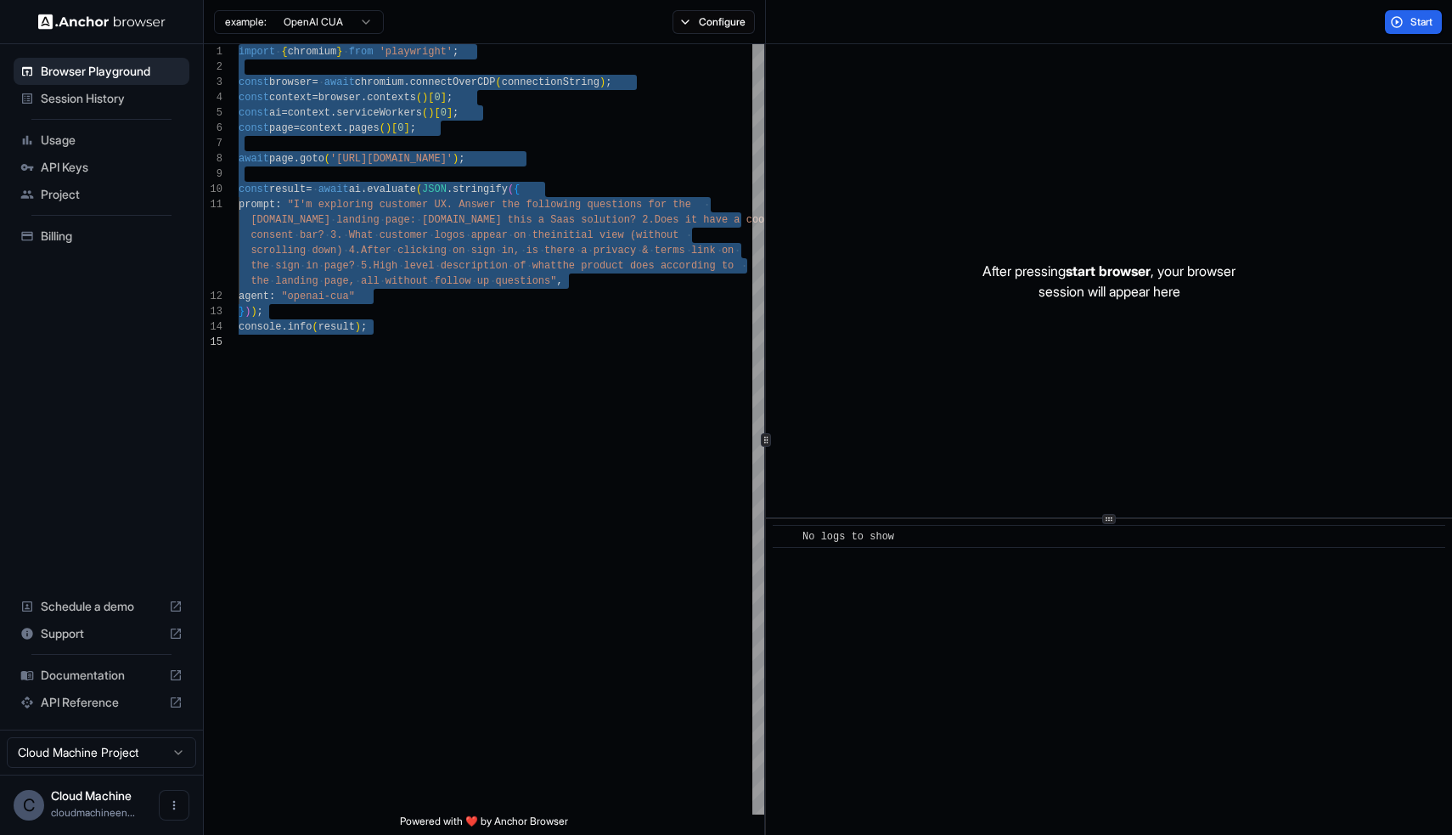
click at [340, 13] on html "Browser Playground Session History Usage API Keys Project Billing Schedule a de…" at bounding box center [726, 417] width 1452 height 835
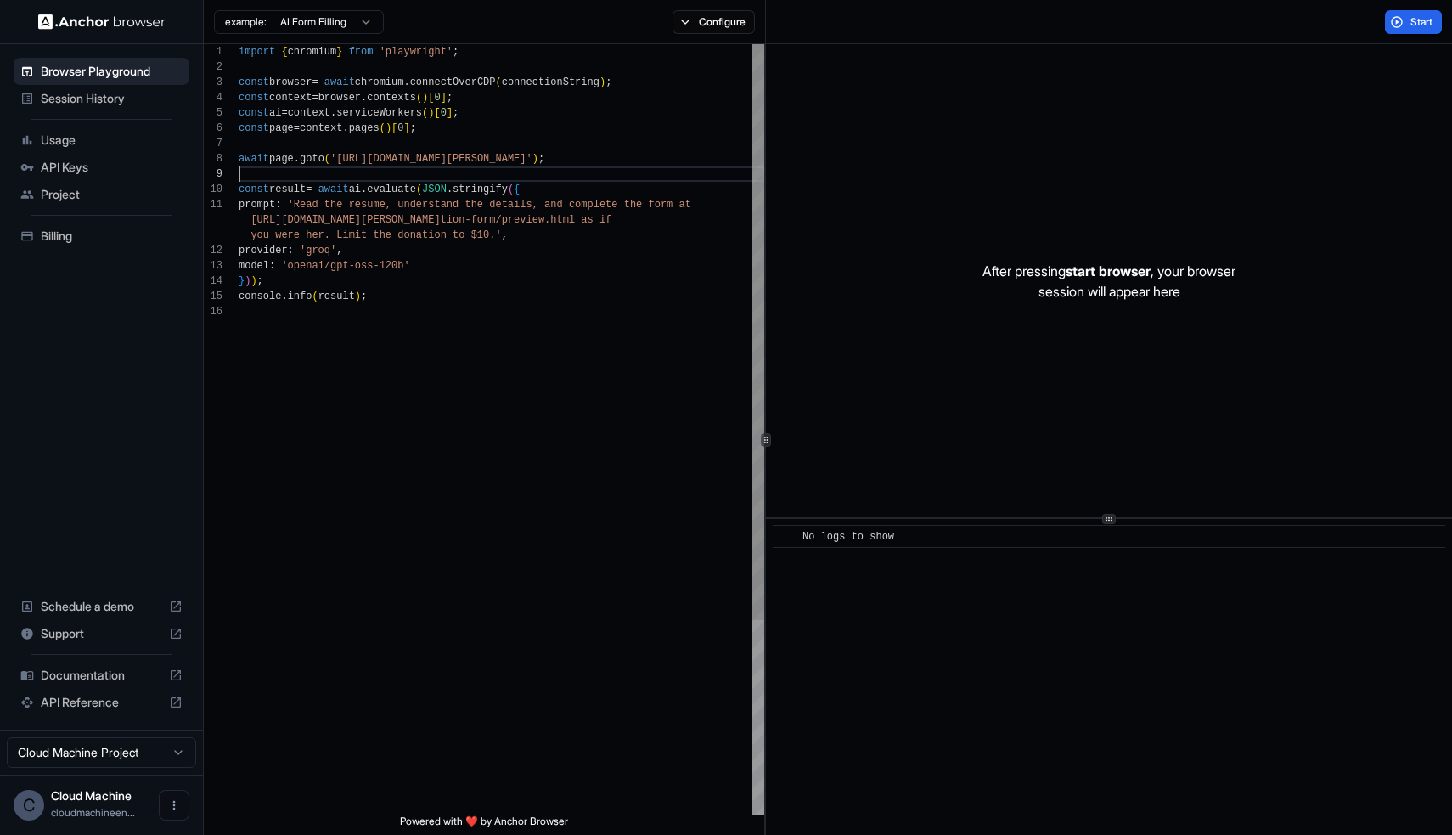
scroll to position [122, 0]
click at [499, 173] on div "import { chromium } from 'playwright' ; const browser = await chromium . connec…" at bounding box center [502, 559] width 526 height 1030
click at [561, 139] on div "import { chromium } from 'playwright' ; const browser = await chromium . connec…" at bounding box center [502, 559] width 526 height 1030
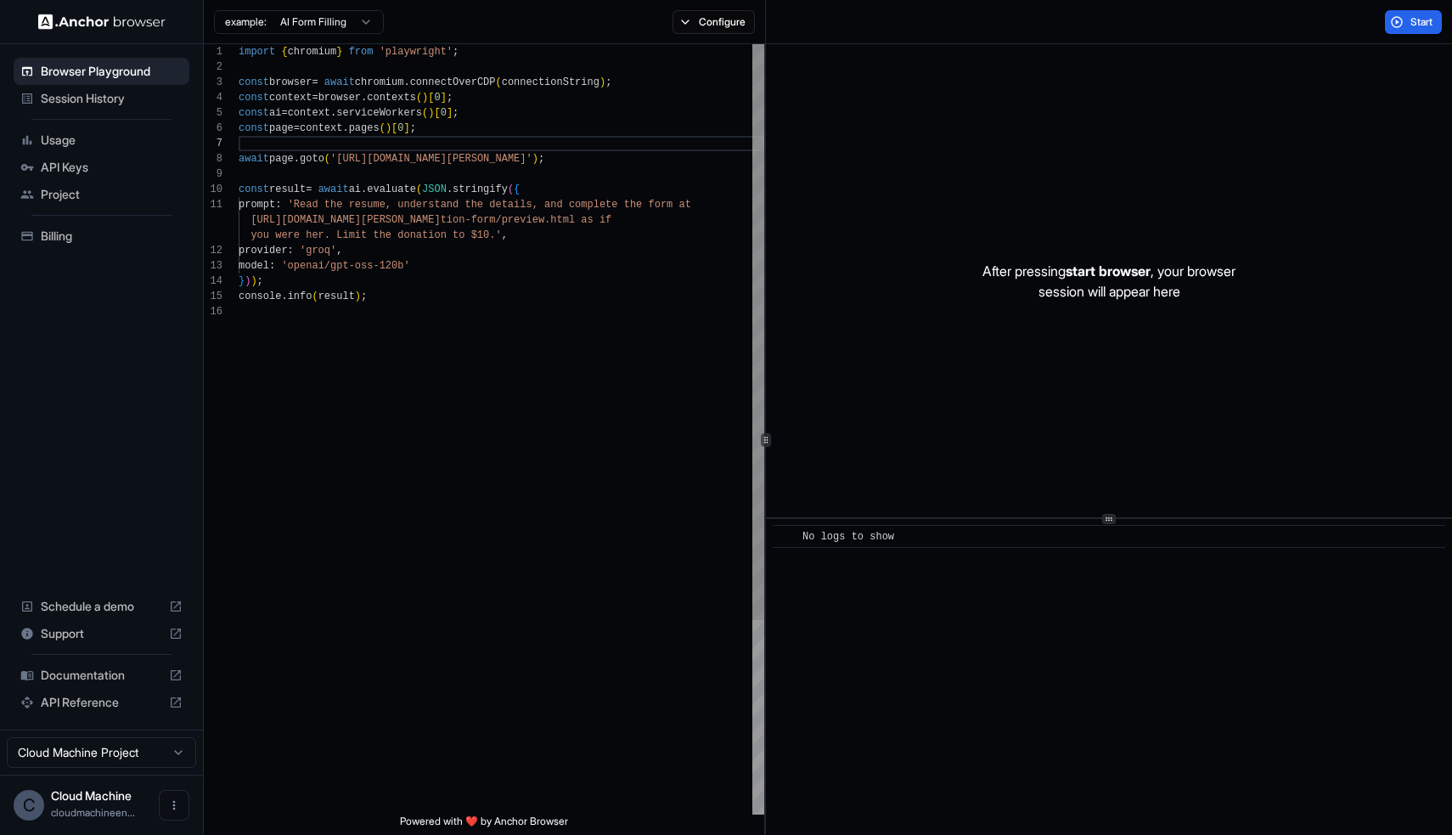
click at [486, 183] on div "import { chromium } from 'playwright' ; const browser = await chromium . connec…" at bounding box center [502, 559] width 526 height 1030
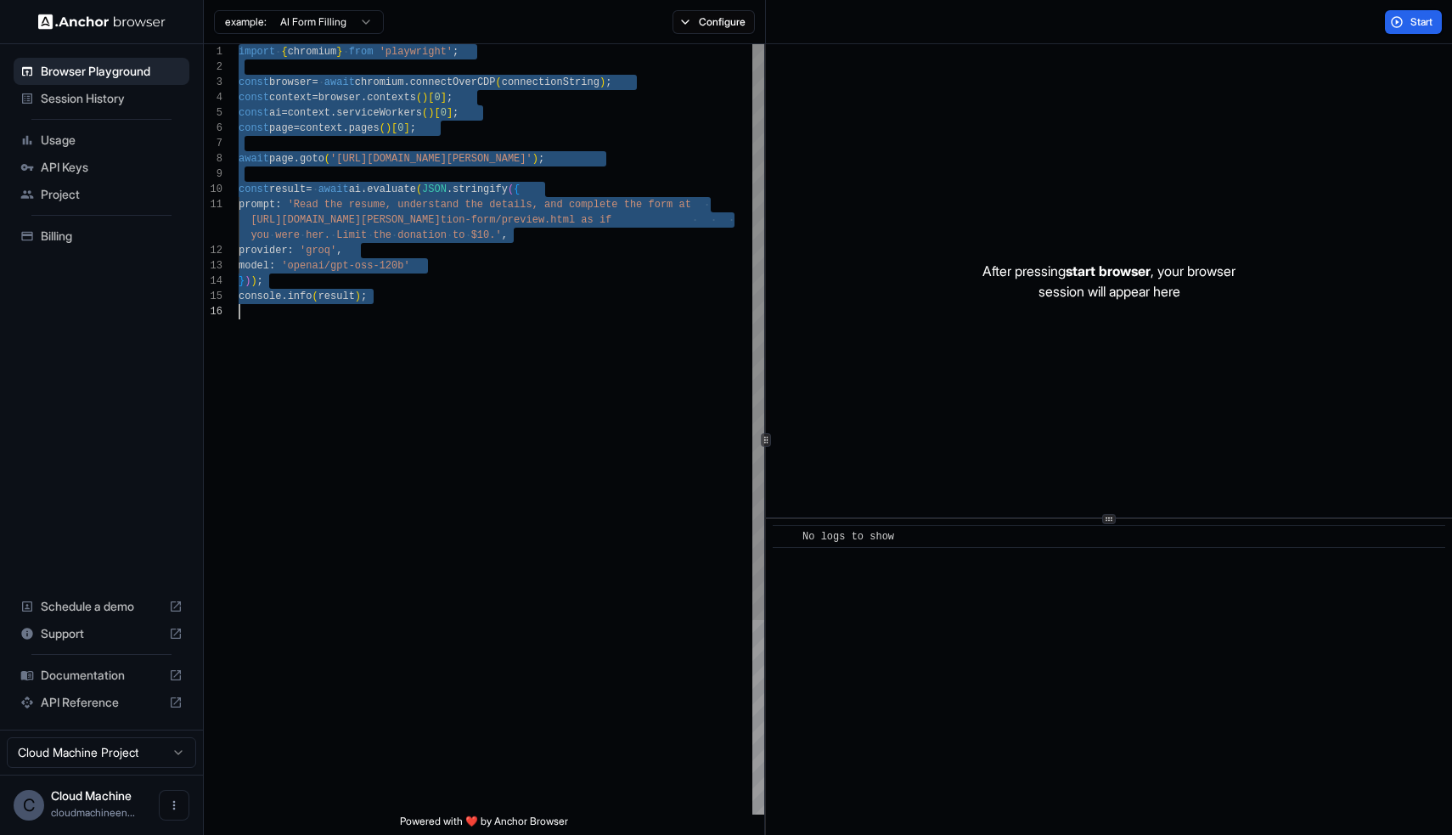
click at [398, 157] on div "import { chromium } from 'playwright' ; const browser = await chromium . connec…" at bounding box center [502, 559] width 526 height 1030
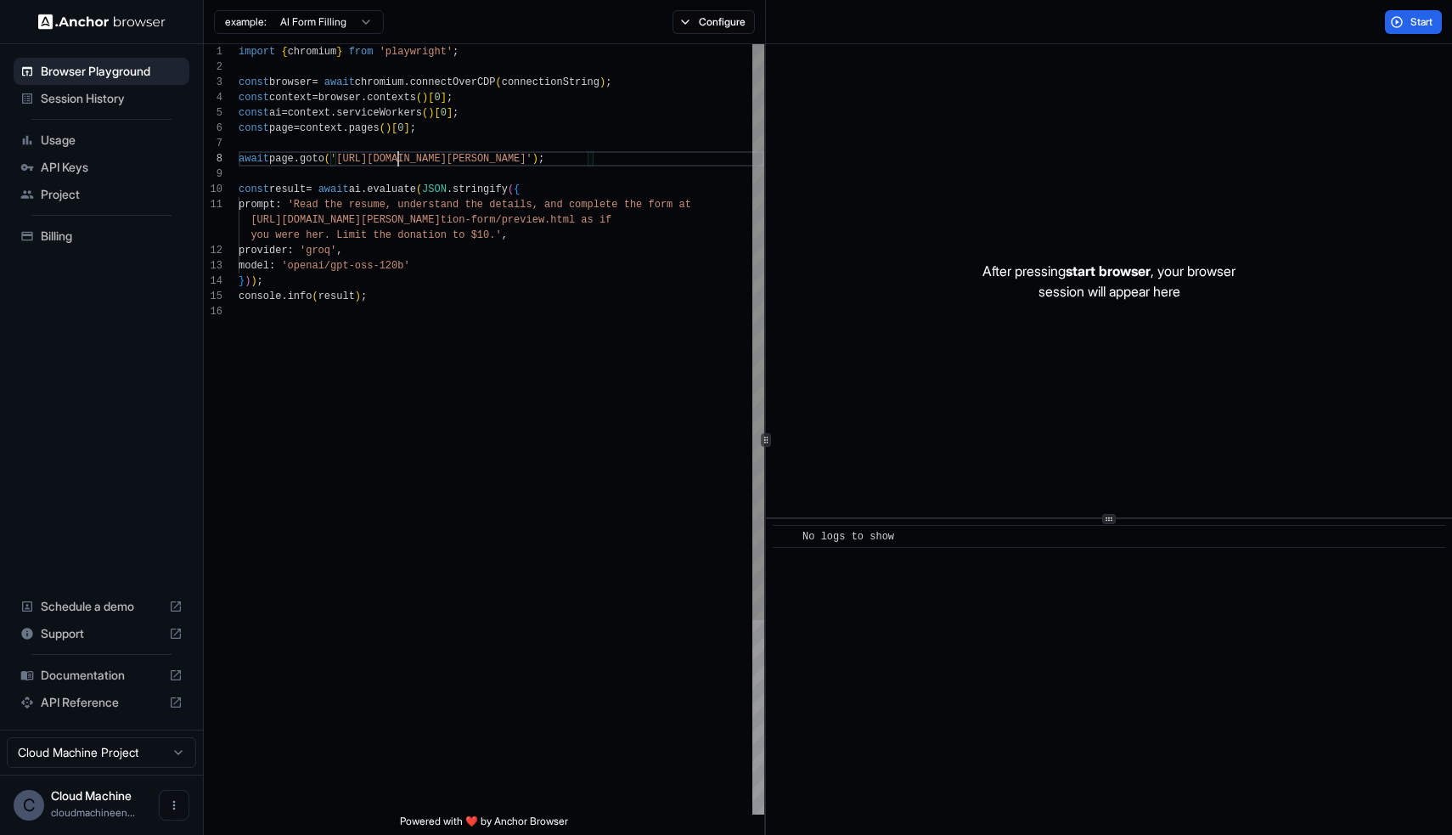
click at [548, 241] on div "import { chromium } from 'playwright' ; const browser = await chromium . connec…" at bounding box center [502, 559] width 526 height 1030
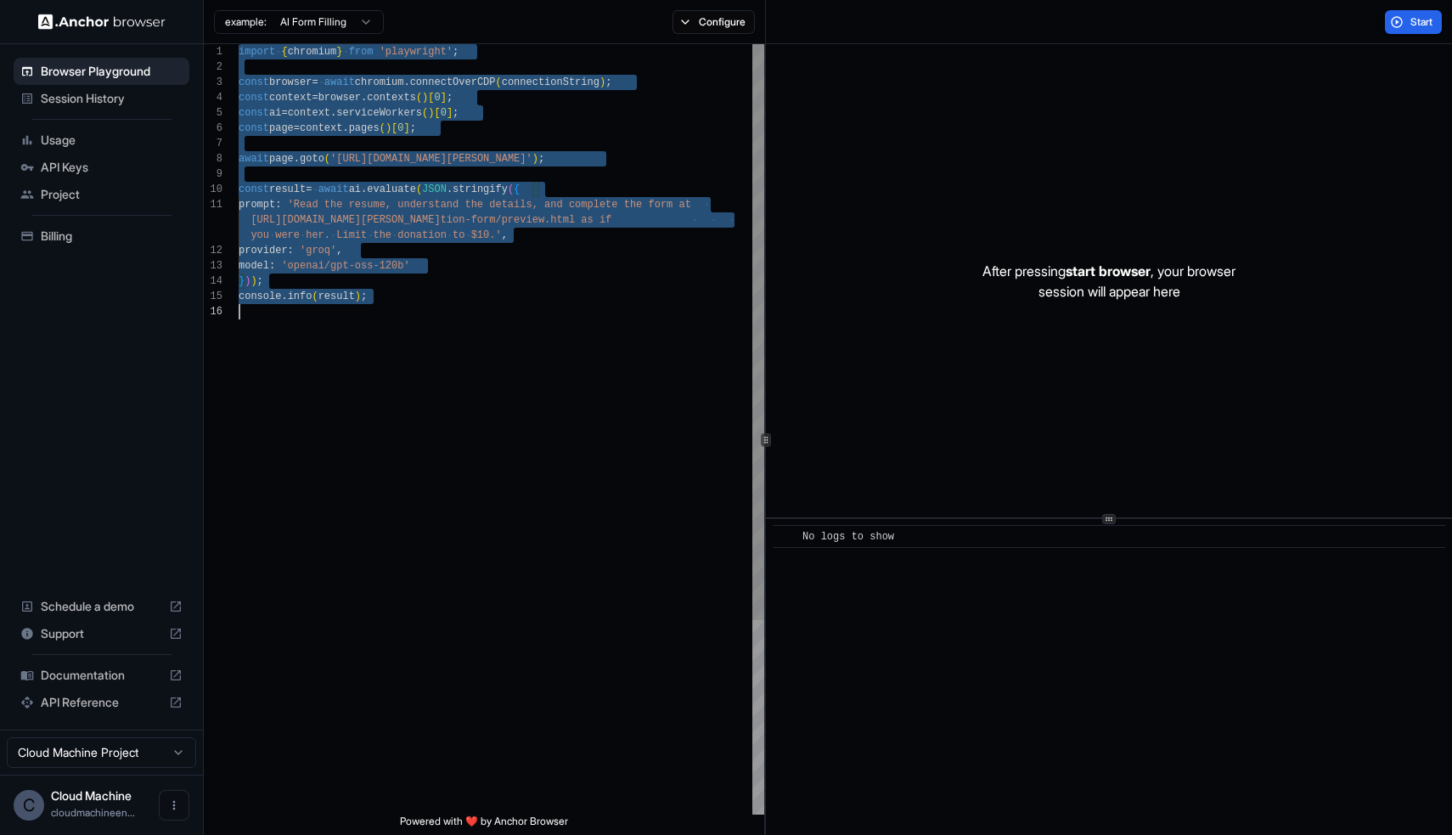
scroll to position [0, 0]
click at [506, 328] on div "import { chromium } from 'playwright' ; const browser = await chromium . connec…" at bounding box center [502, 559] width 526 height 1030
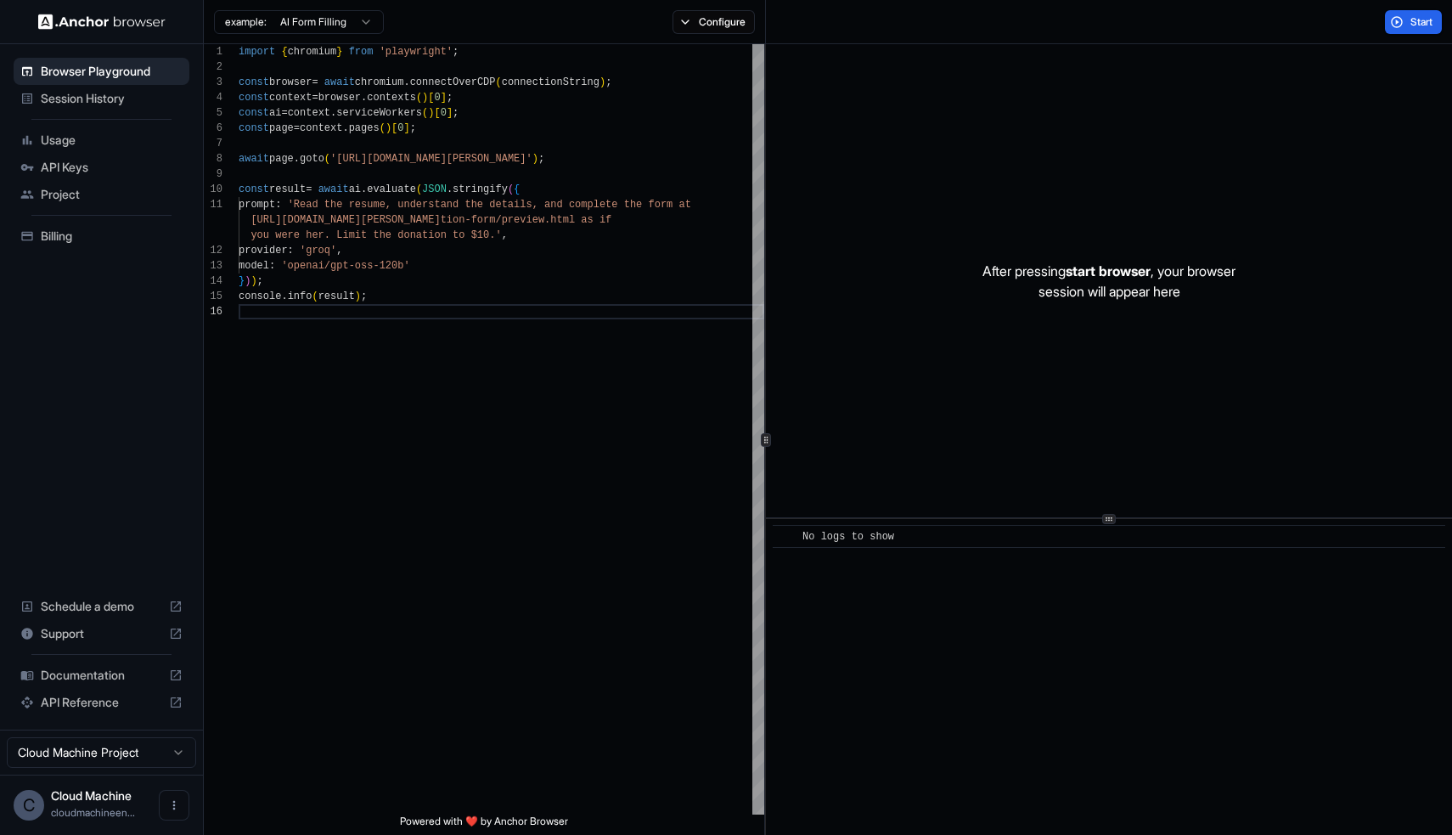
click at [342, 20] on html "Browser Playground Session History Usage API Keys Project Billing Schedule a de…" at bounding box center [726, 417] width 1452 height 835
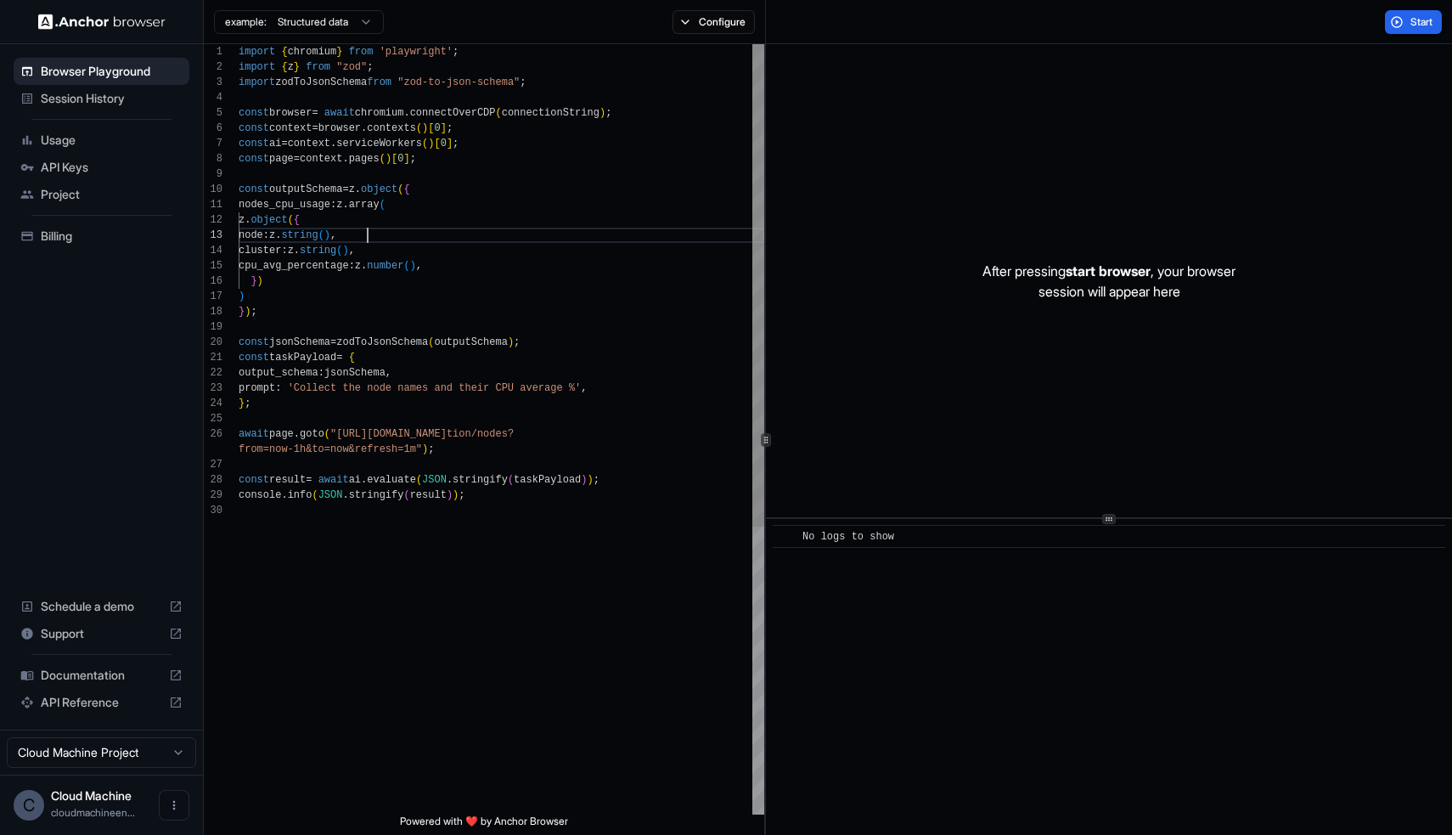
click at [484, 240] on div "import { chromium } from 'playwright' ; import { z } from "zod" ; import zodToJ…" at bounding box center [502, 658] width 526 height 1229
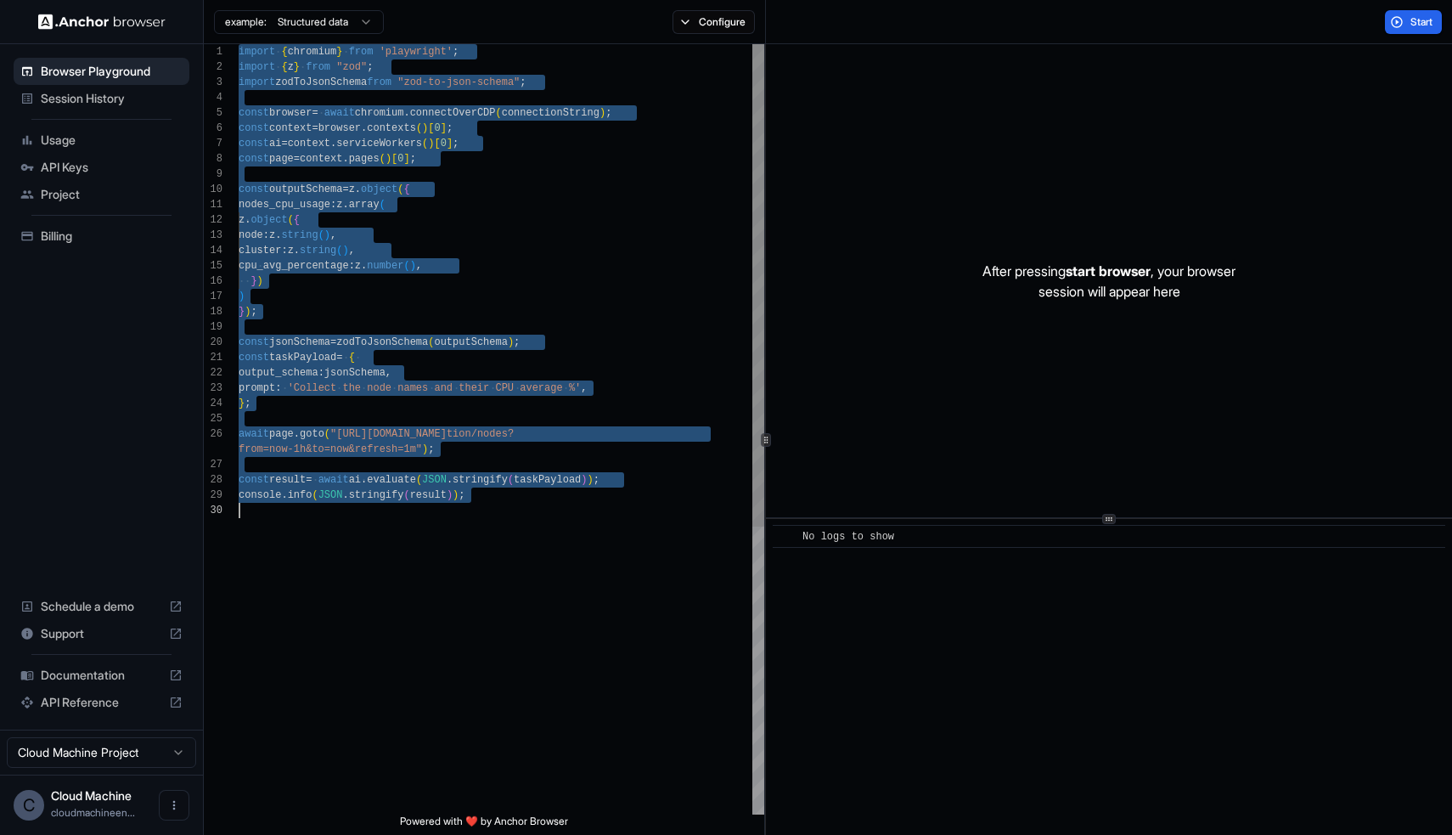
type textarea "**********"
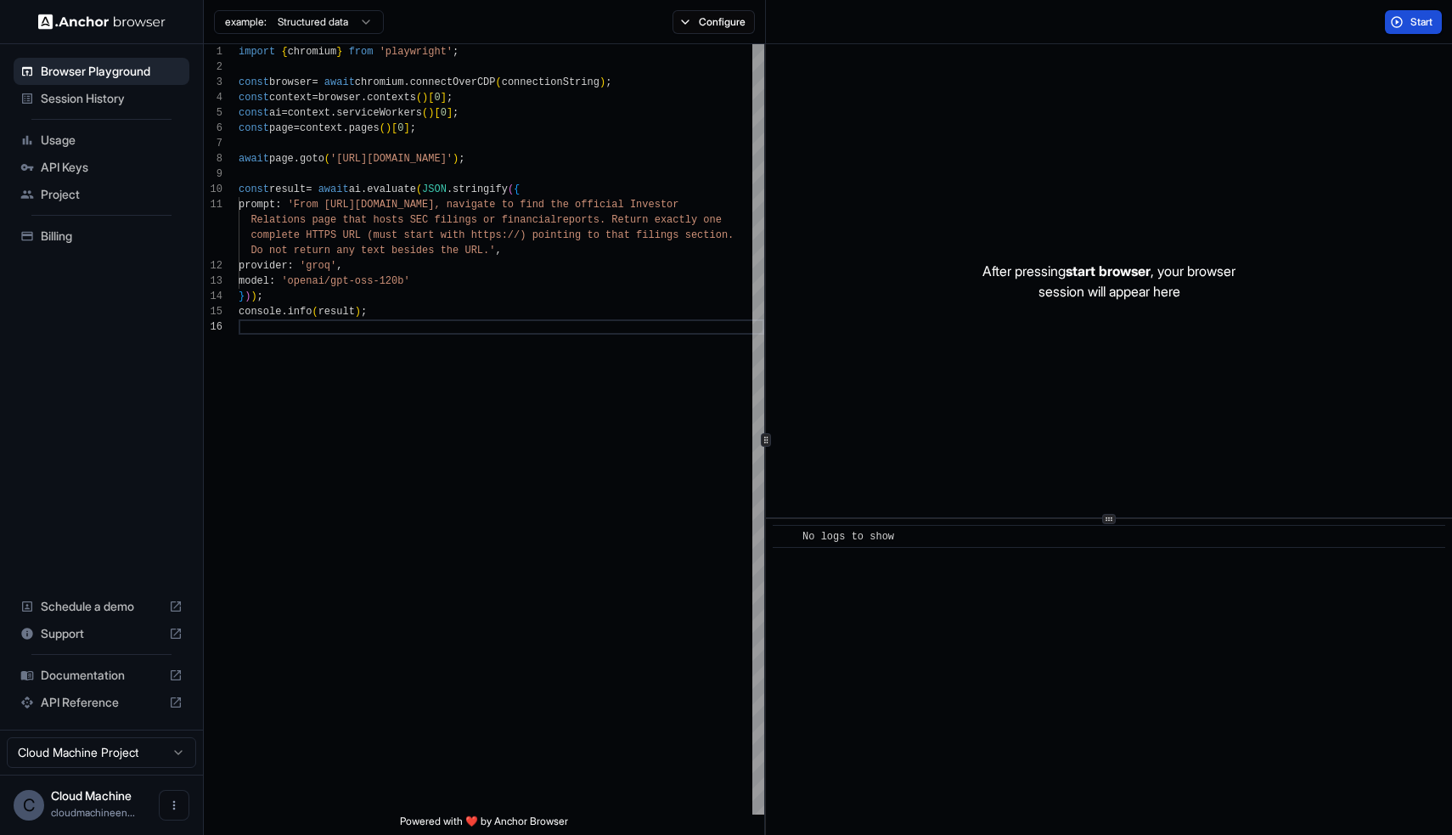
click at [1394, 21] on button "Start" at bounding box center [1413, 22] width 57 height 24
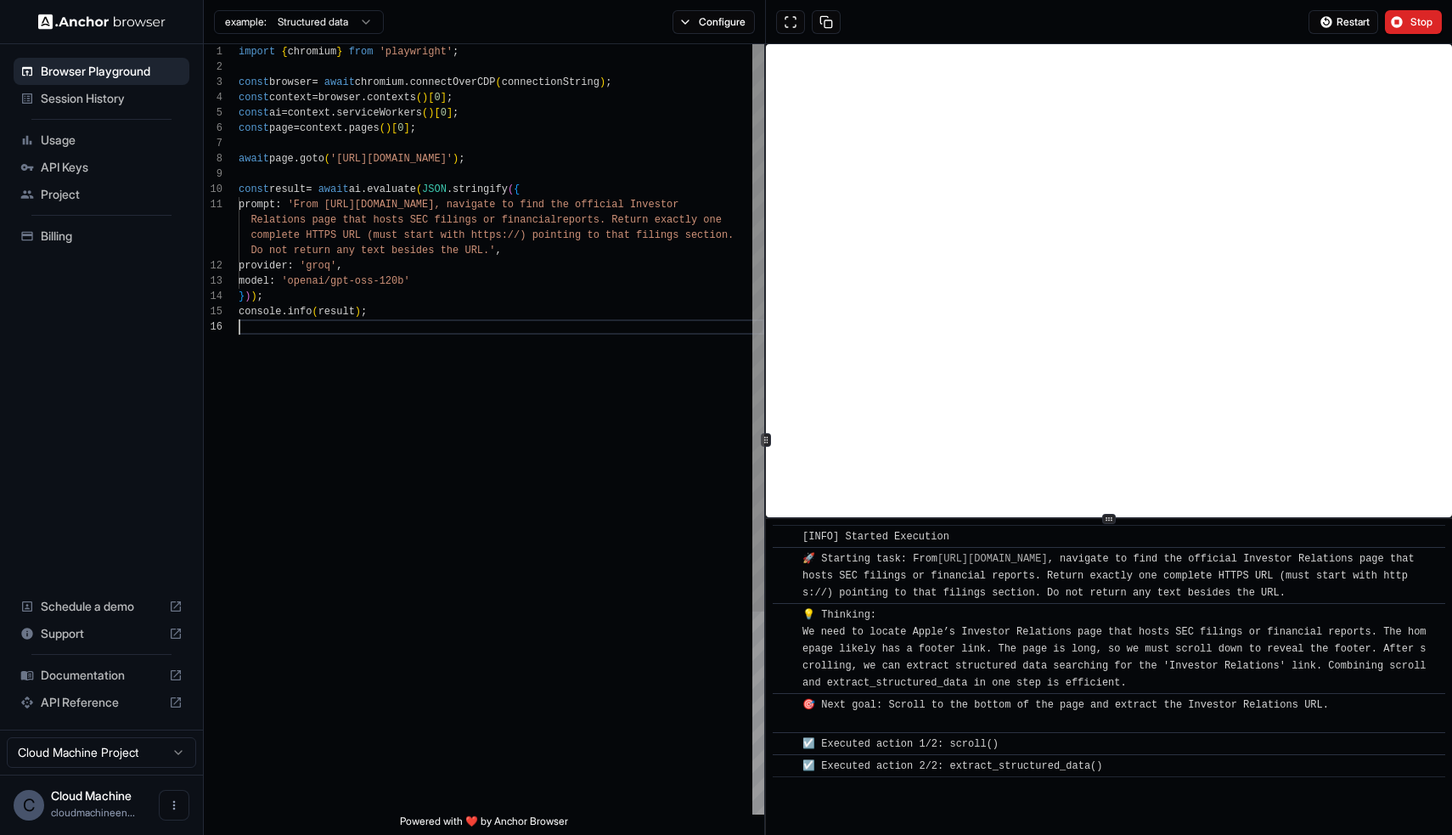
click at [615, 531] on div "import { chromium } from 'playwright' ; const browser = await chromium . connec…" at bounding box center [502, 567] width 526 height 1046
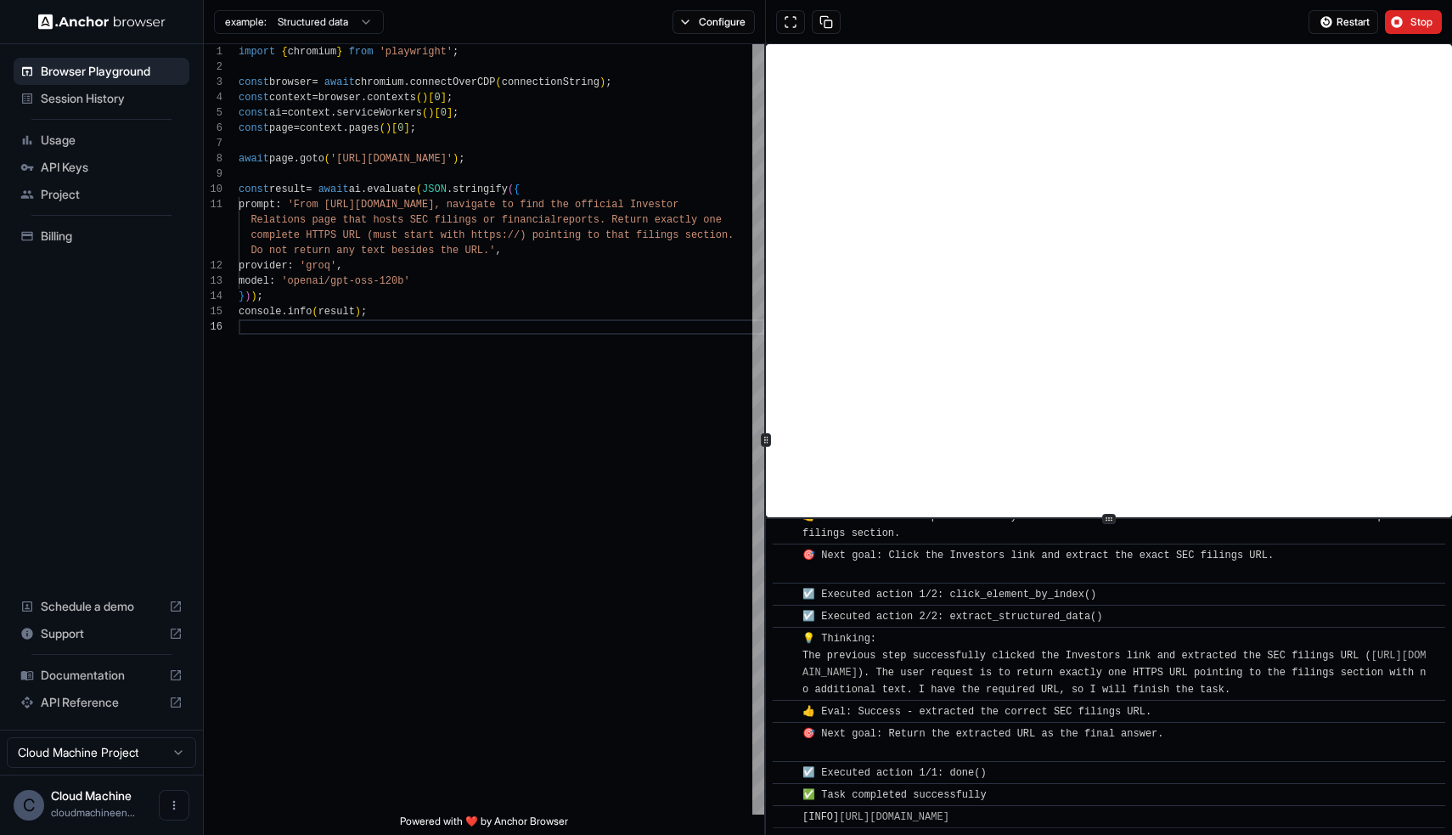
scroll to position [401, 0]
